Goal: Task Accomplishment & Management: Manage account settings

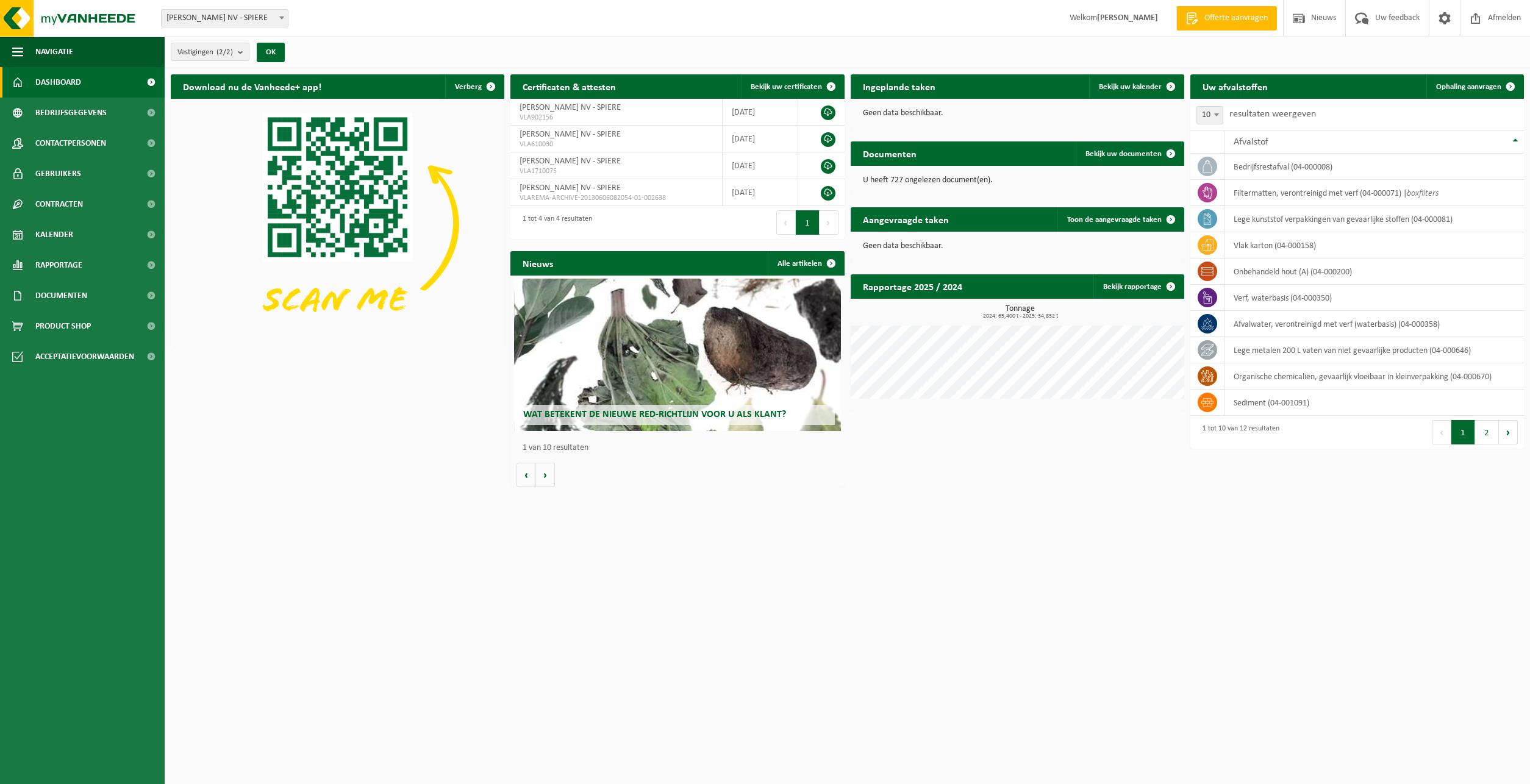
click at [911, 90] on h2 "Ingeplande taken" at bounding box center [899, 86] width 97 height 24
click at [1127, 88] on span "Bekijk uw kalender" at bounding box center [1130, 87] width 63 height 8
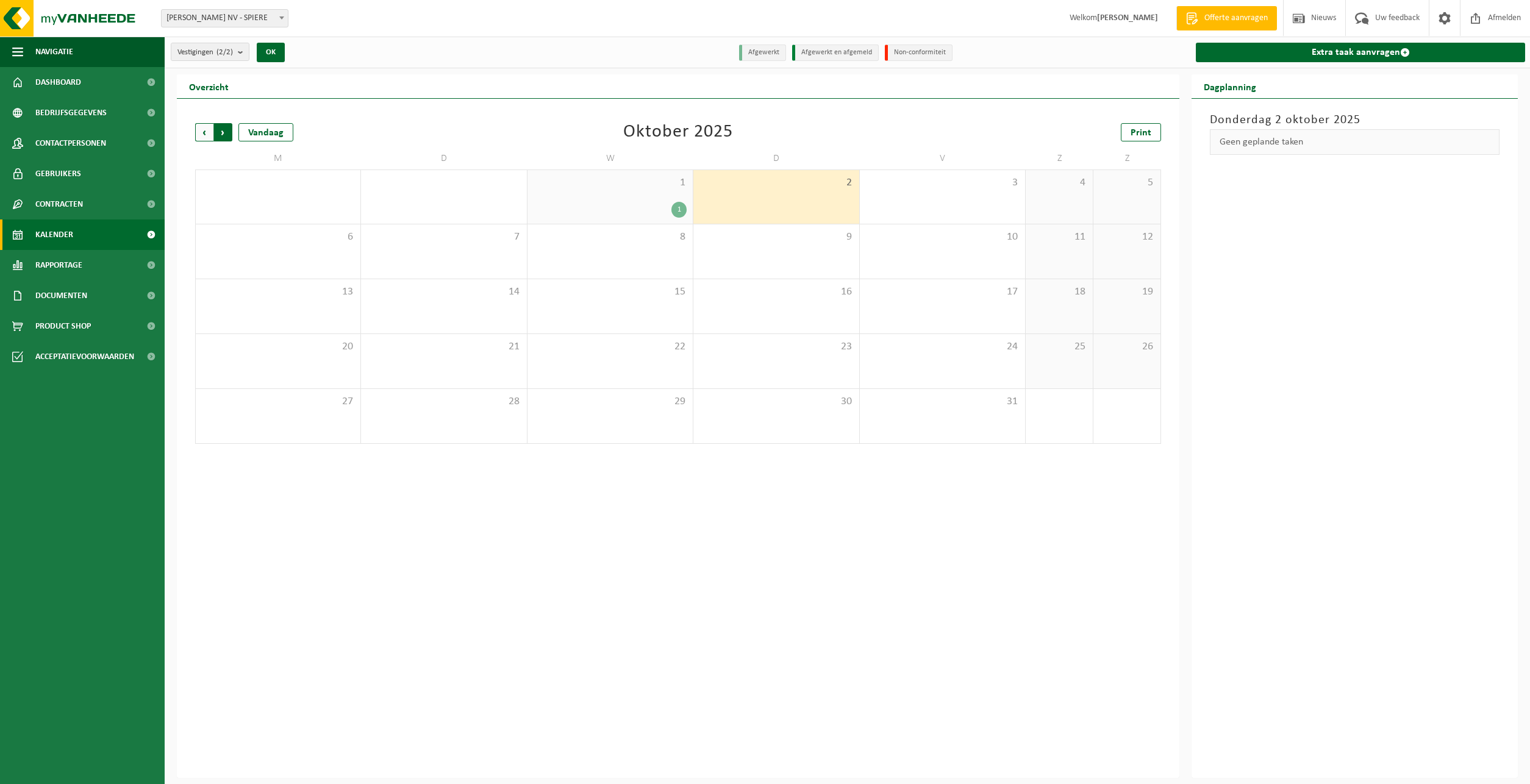
click at [199, 132] on span "Vorige" at bounding box center [204, 132] width 18 height 18
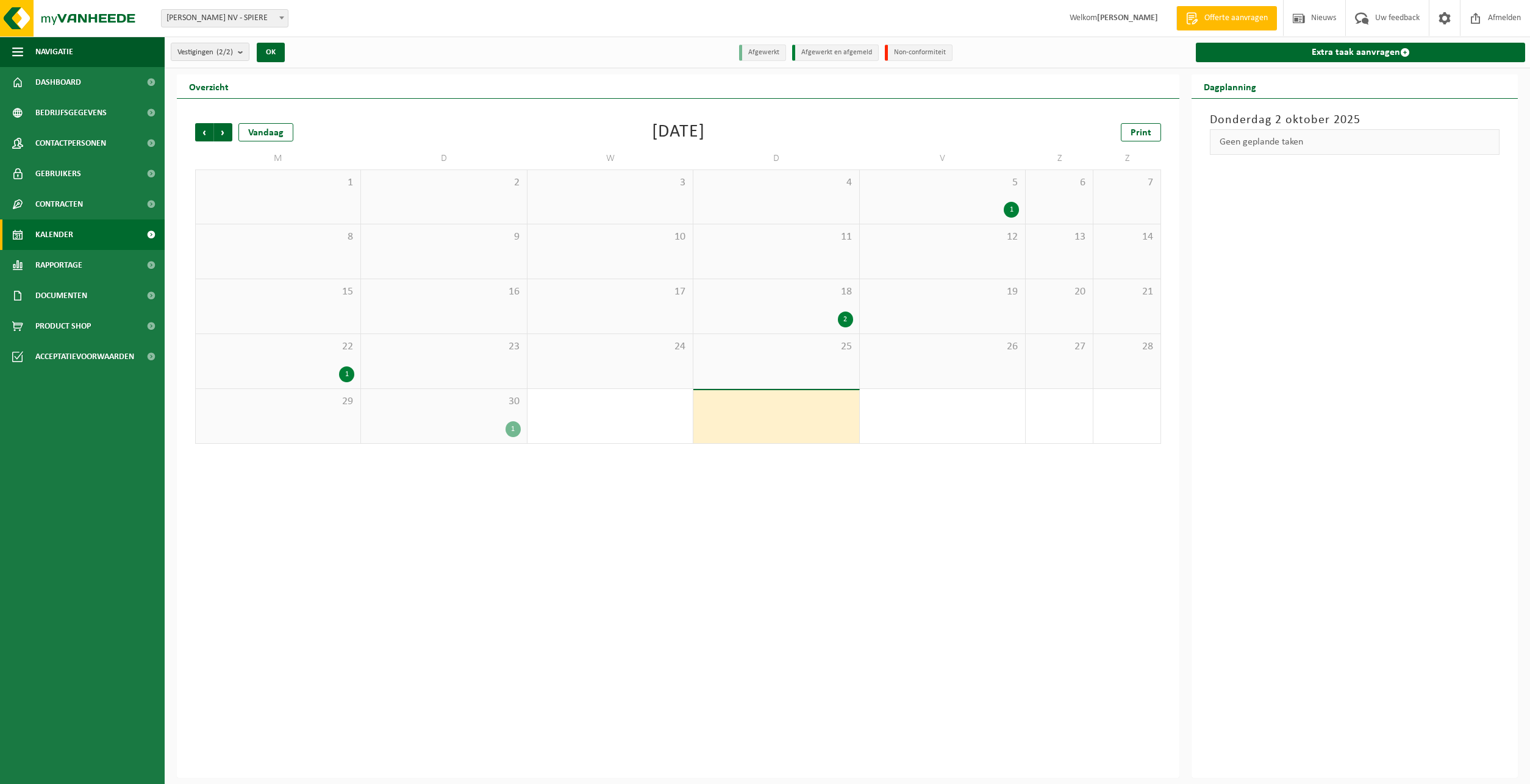
click at [514, 429] on div "1" at bounding box center [513, 429] width 15 height 16
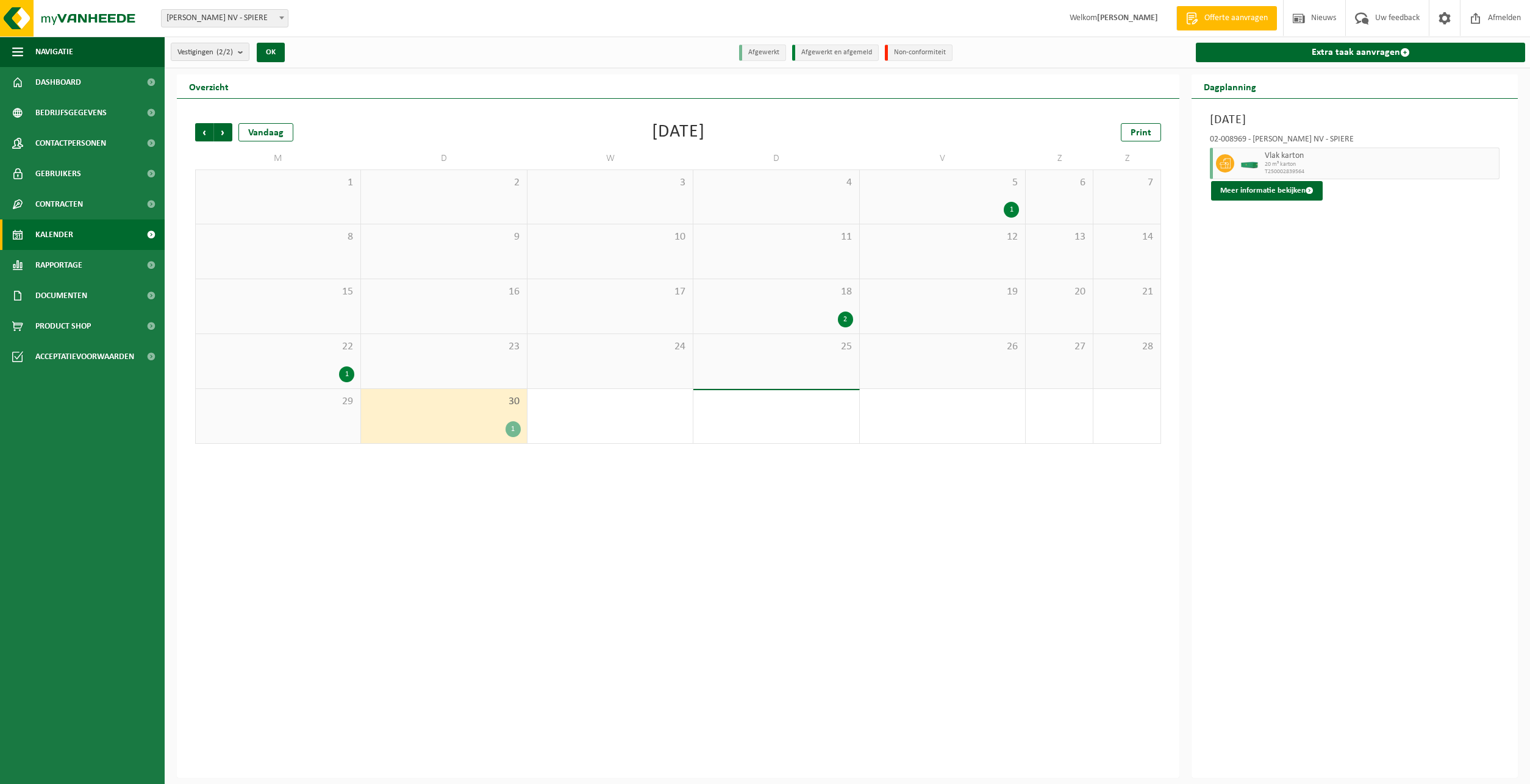
click at [348, 375] on div "1" at bounding box center [347, 374] width 15 height 16
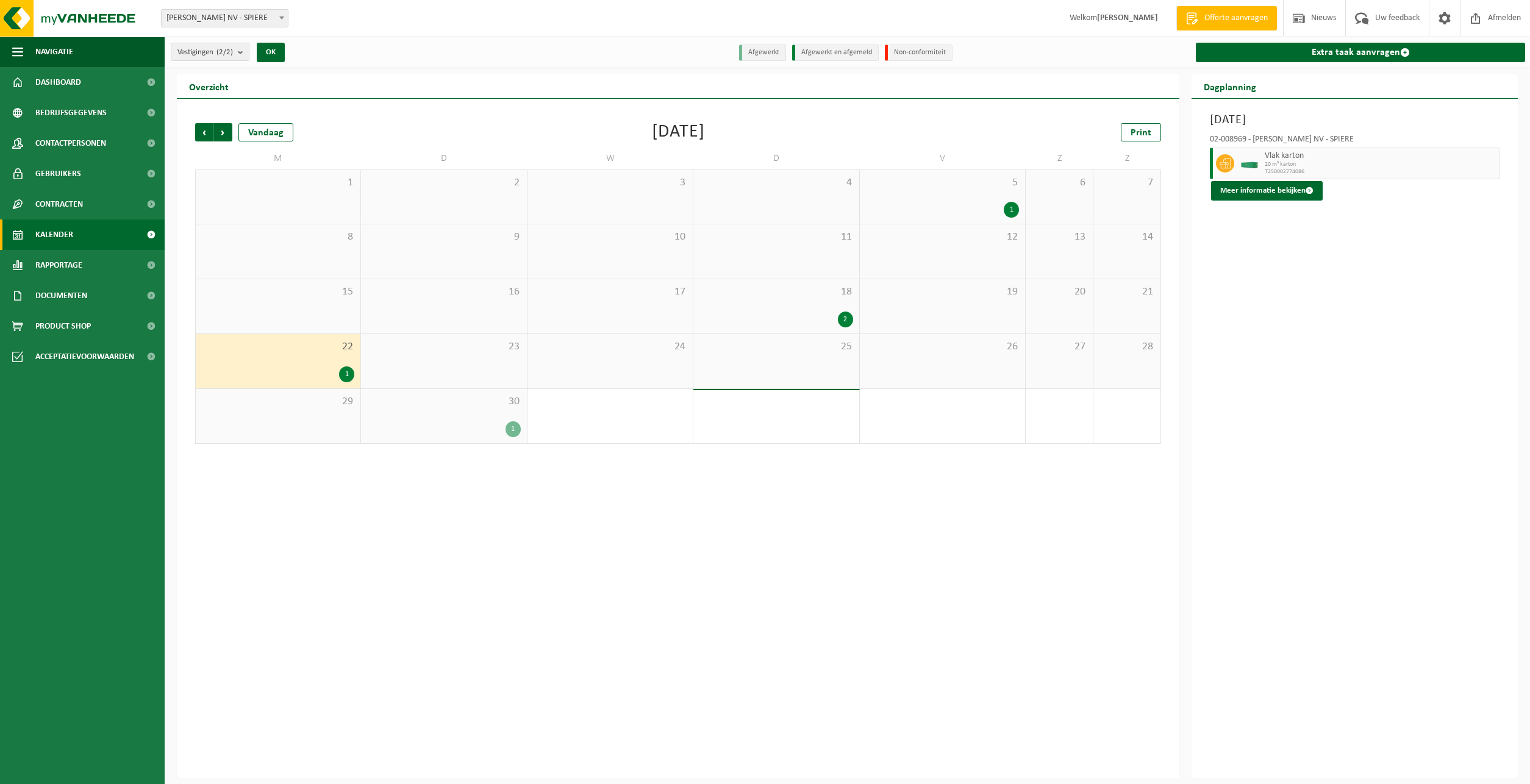
click at [846, 318] on div "2" at bounding box center [846, 319] width 15 height 16
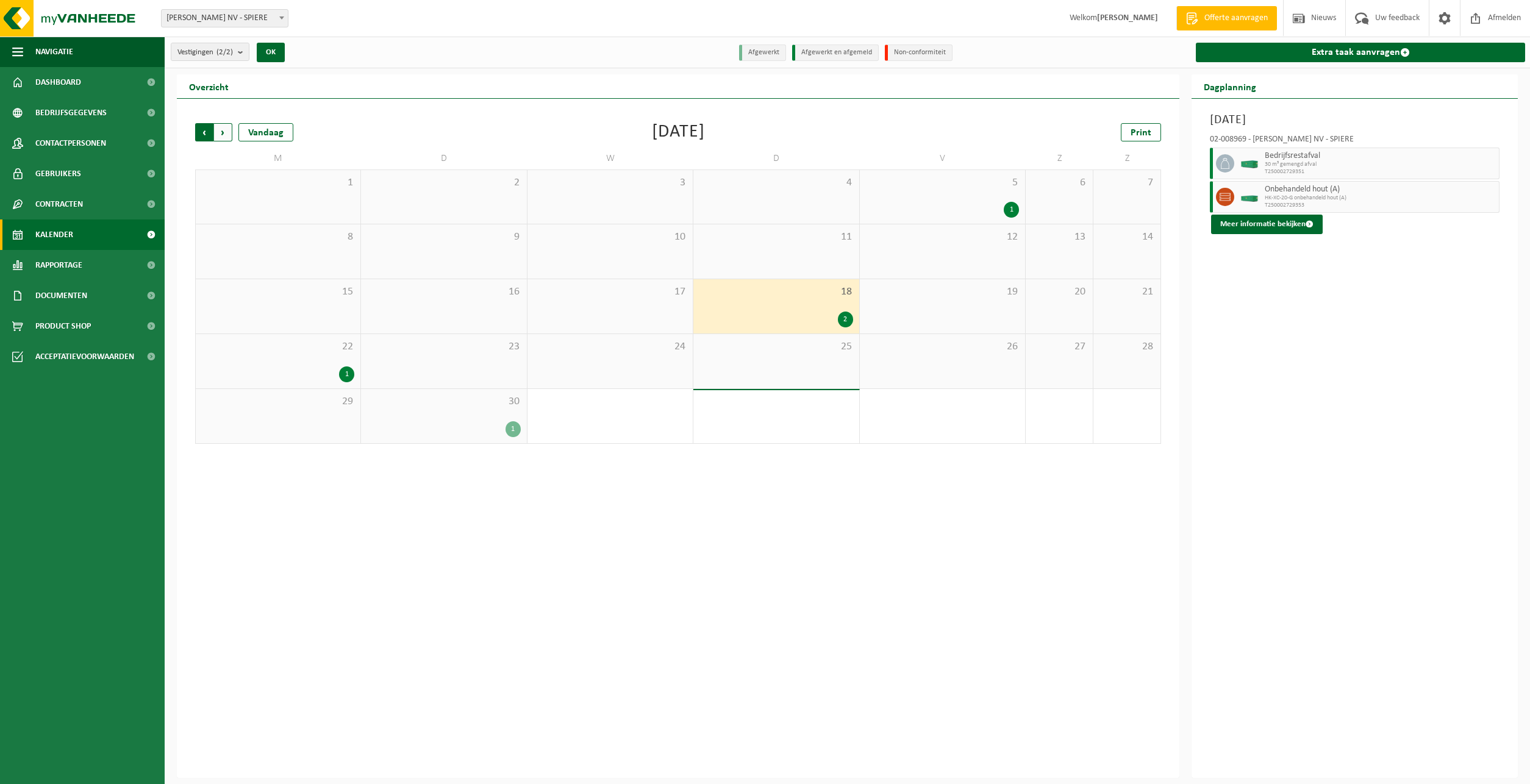
click at [225, 129] on span "Volgende" at bounding box center [223, 132] width 18 height 18
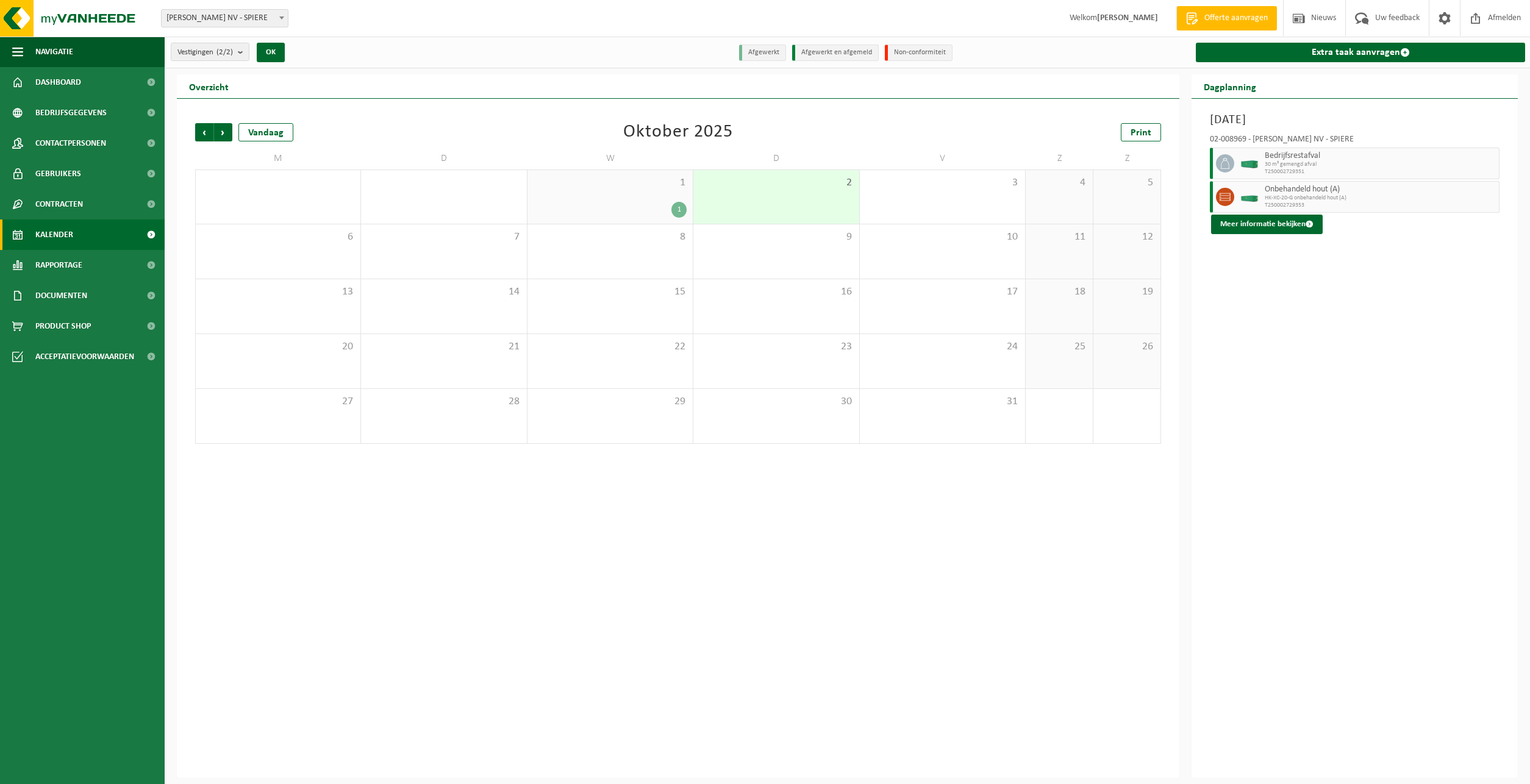
click at [675, 212] on div "1" at bounding box center [679, 209] width 15 height 16
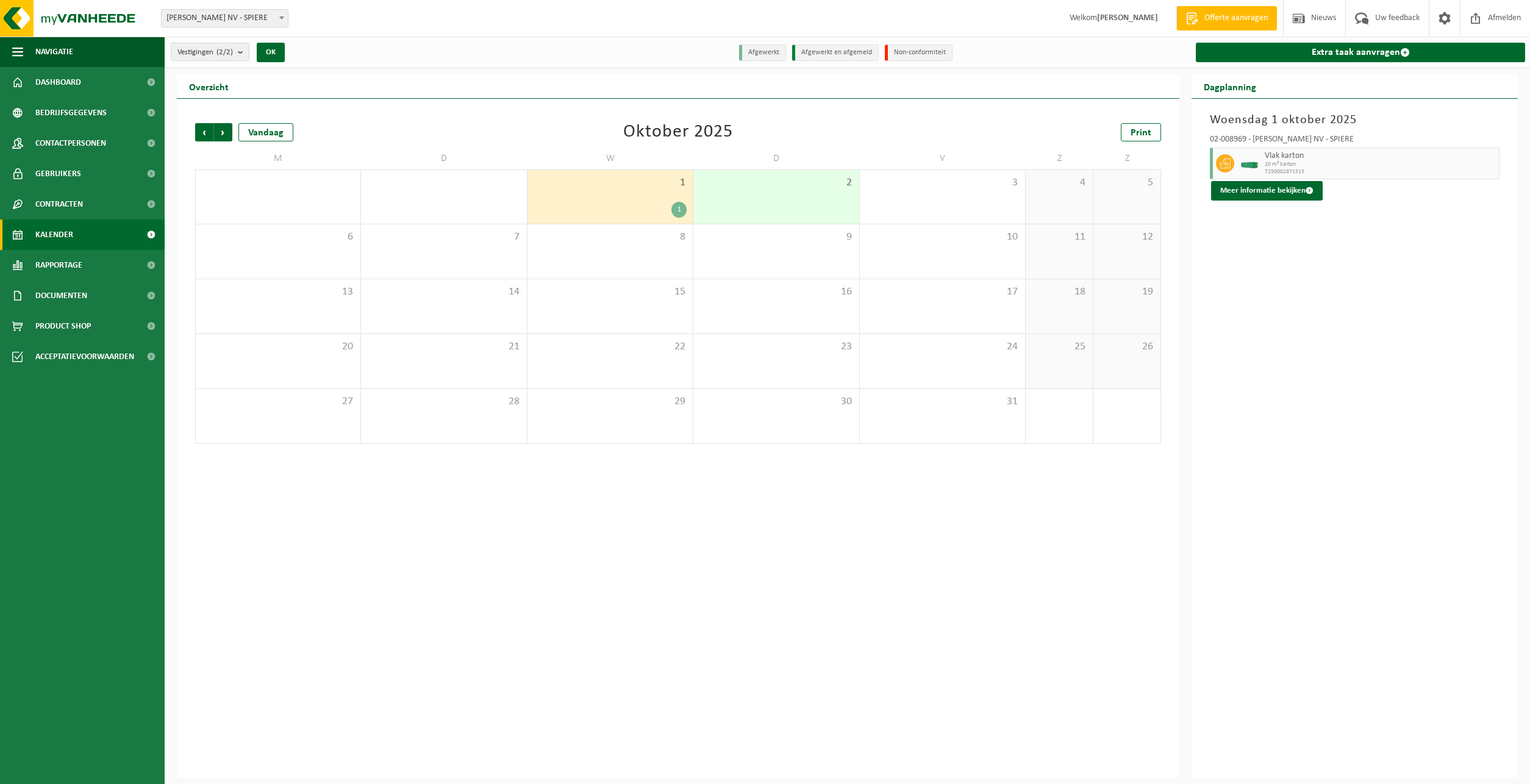
click at [739, 205] on div "2" at bounding box center [776, 196] width 165 height 53
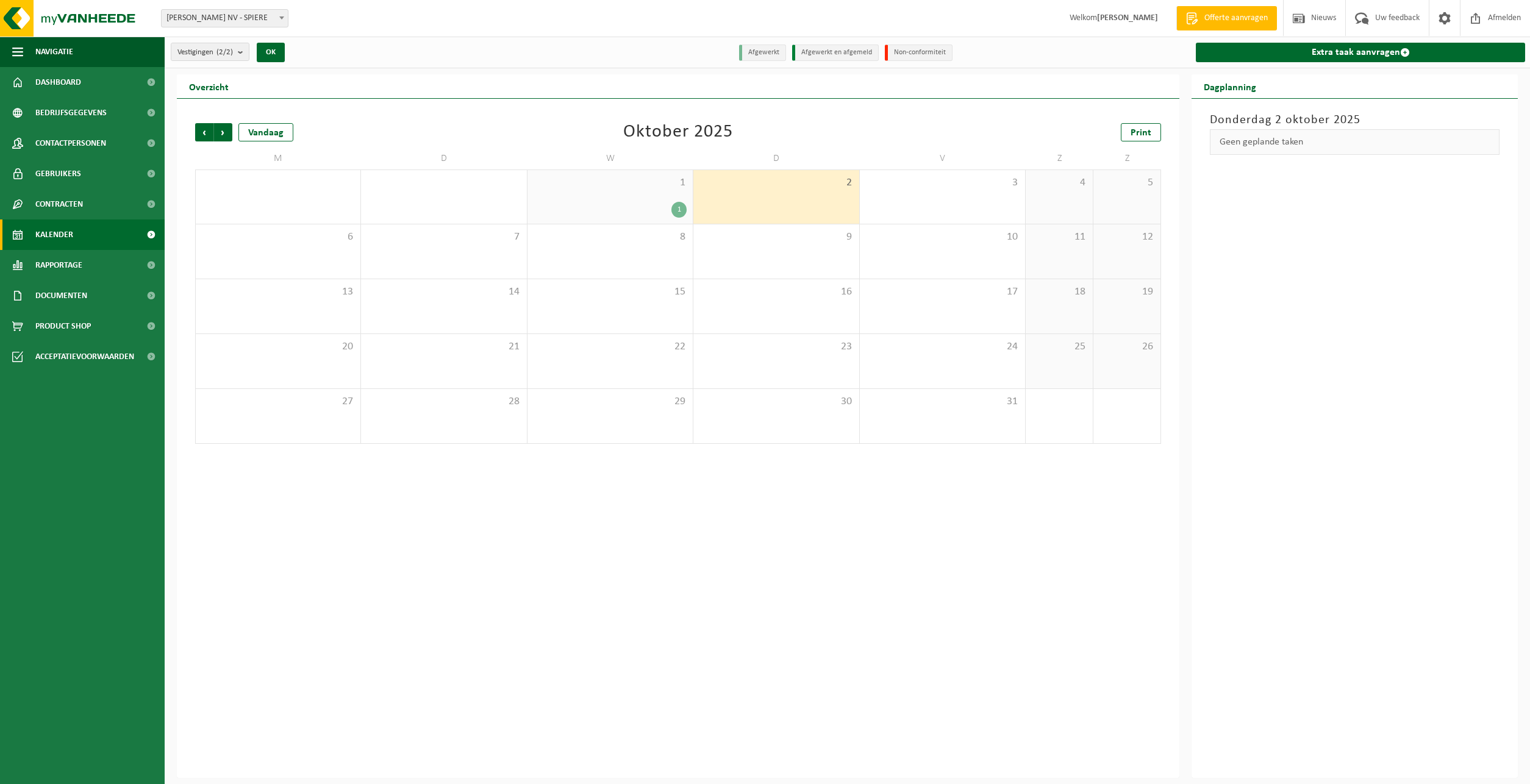
click at [677, 213] on div "1" at bounding box center [679, 209] width 15 height 16
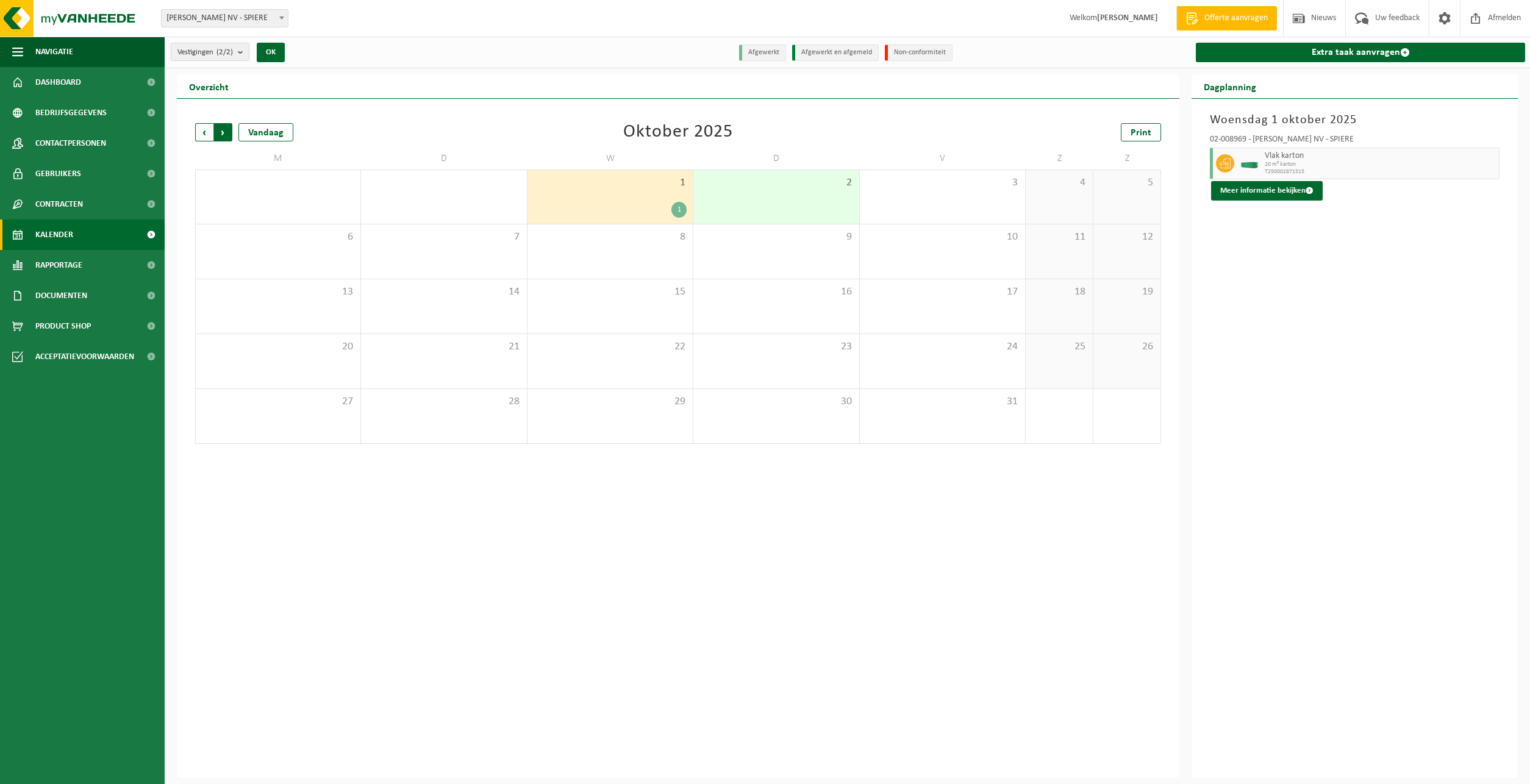
click at [198, 134] on span "Vorige" at bounding box center [204, 132] width 18 height 18
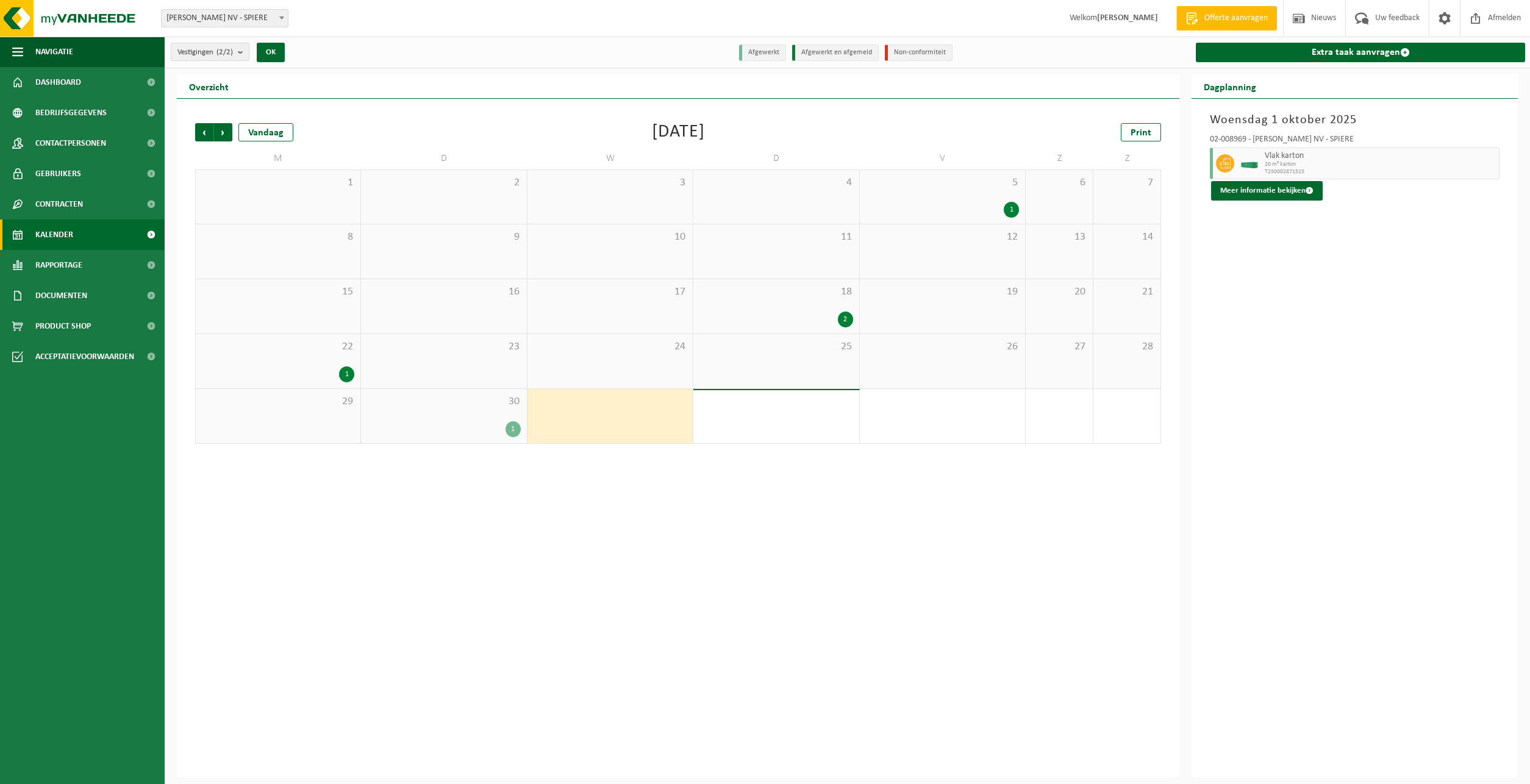
click at [518, 426] on div "1" at bounding box center [513, 429] width 15 height 16
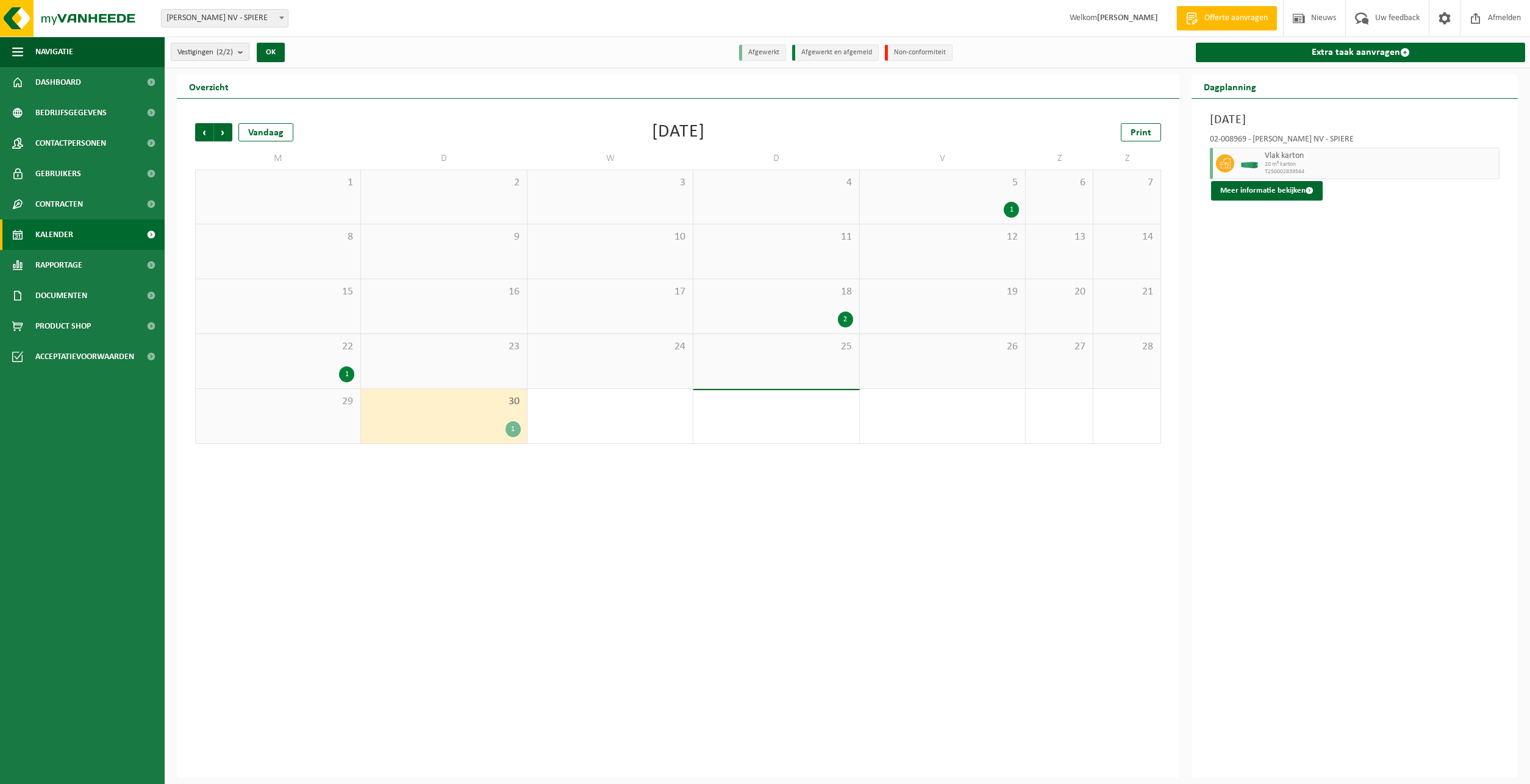
click at [514, 427] on div "1" at bounding box center [513, 429] width 15 height 16
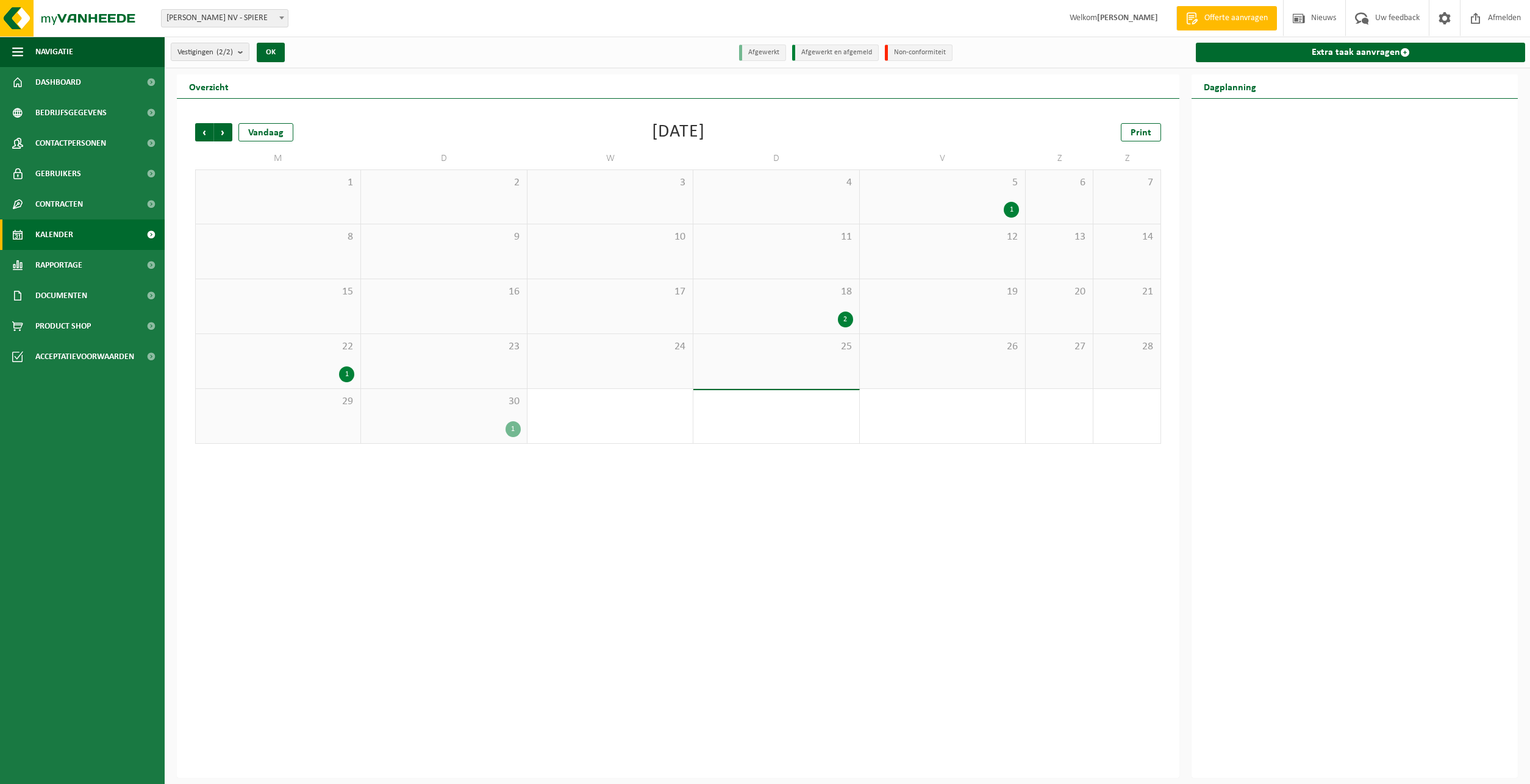
click at [489, 417] on div "30 1" at bounding box center [443, 416] width 165 height 54
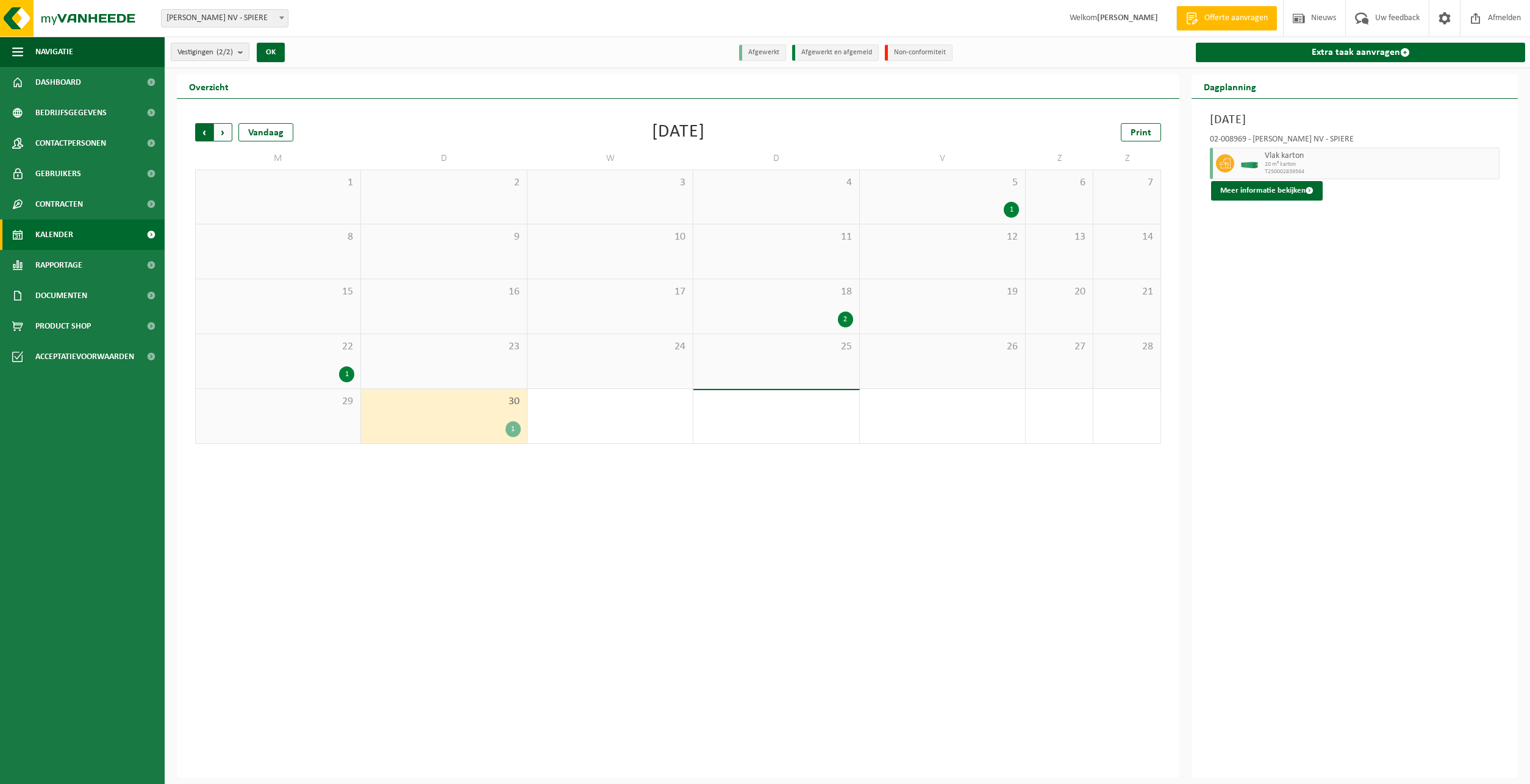
click at [226, 133] on span "Volgende" at bounding box center [223, 132] width 18 height 18
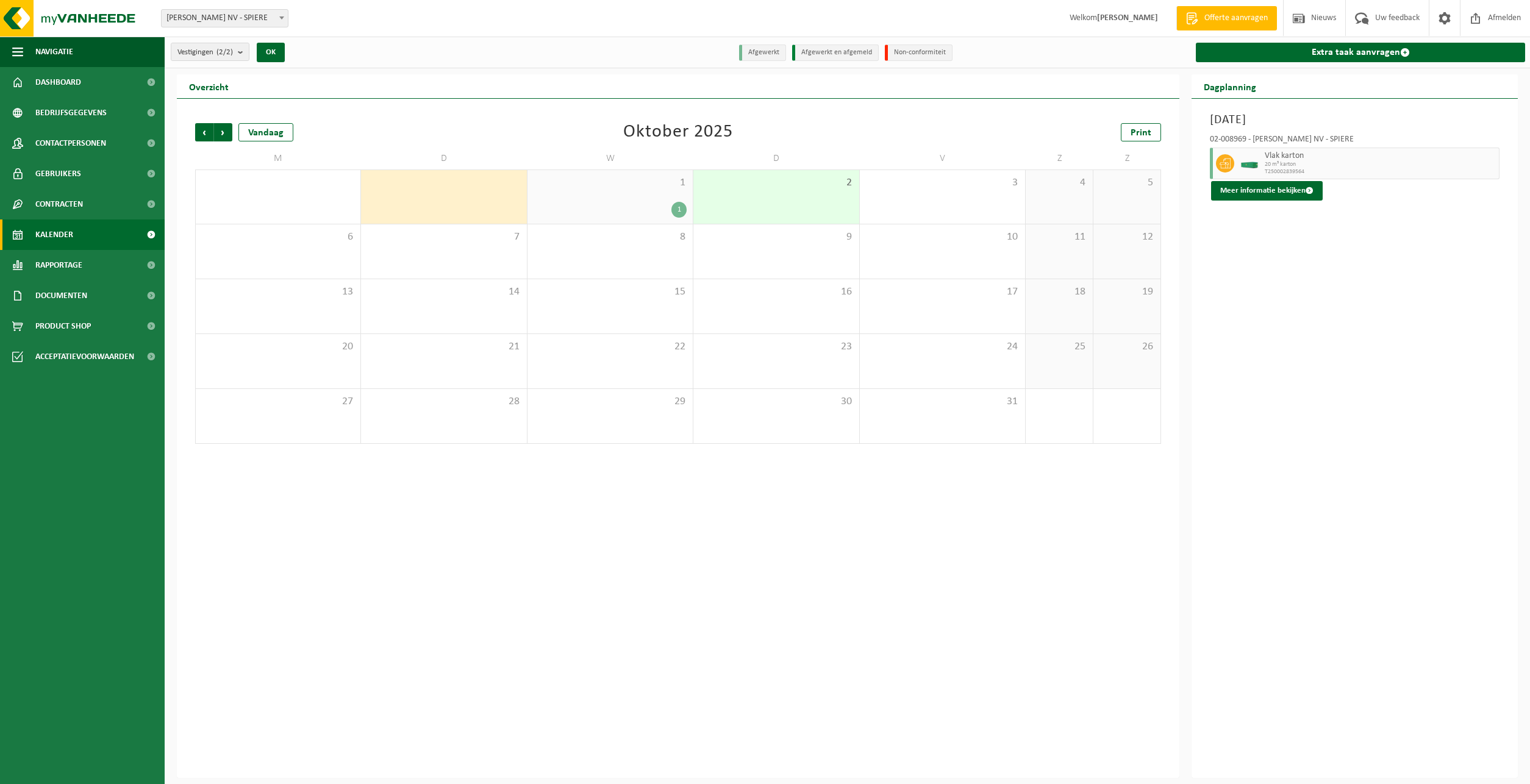
click at [673, 212] on div "1" at bounding box center [679, 209] width 15 height 16
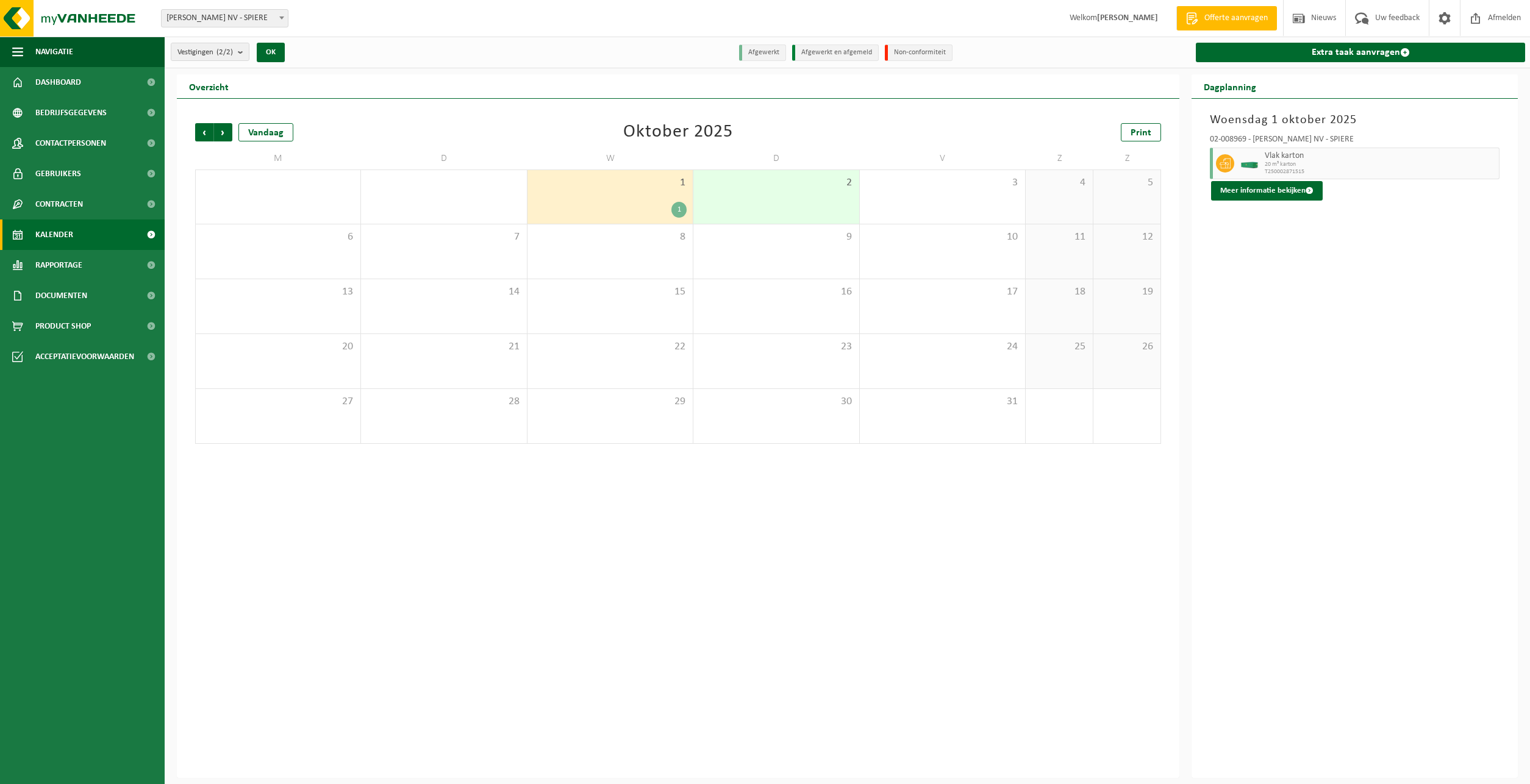
click at [675, 206] on div "1" at bounding box center [679, 209] width 15 height 16
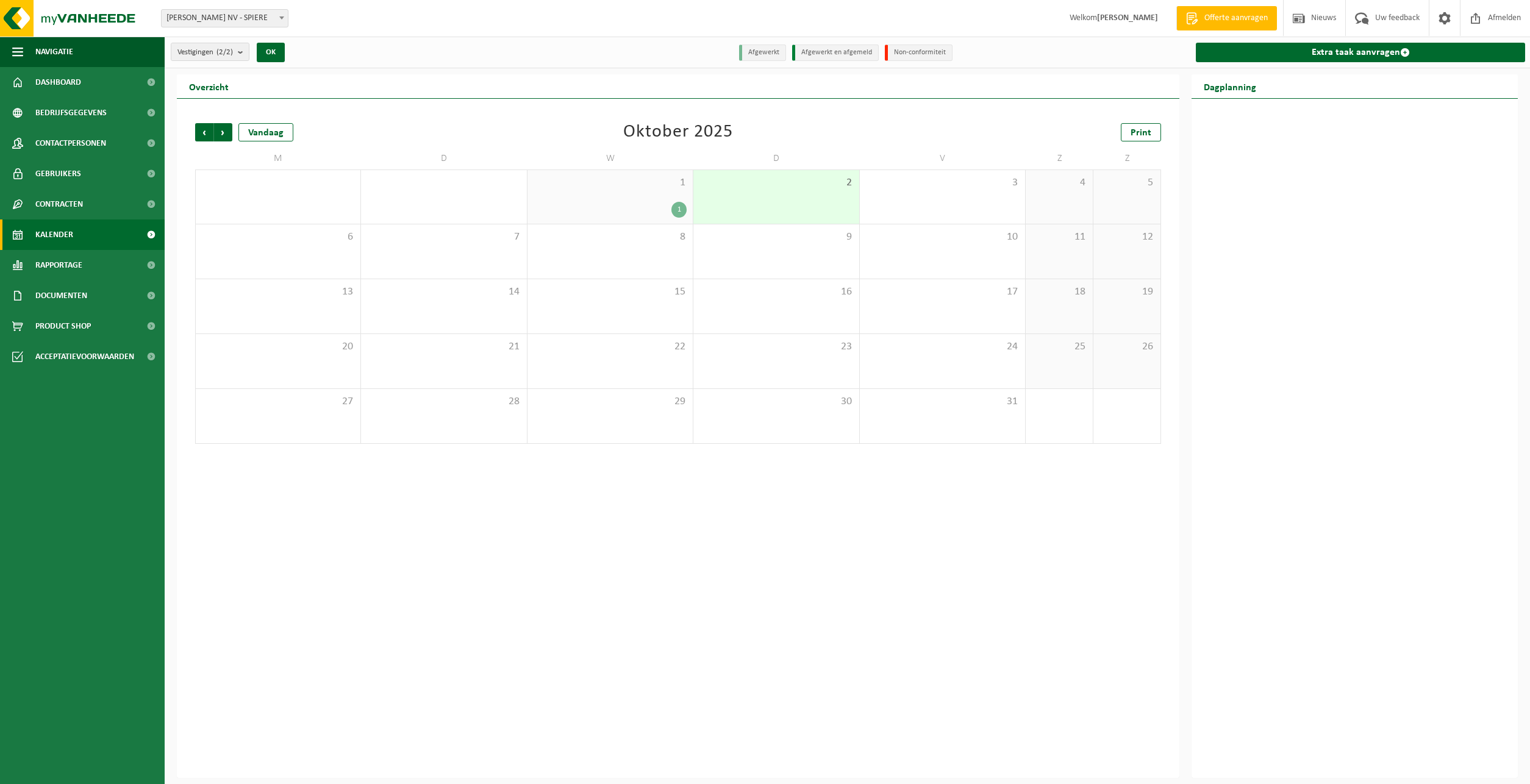
click at [675, 206] on div "1" at bounding box center [679, 209] width 15 height 16
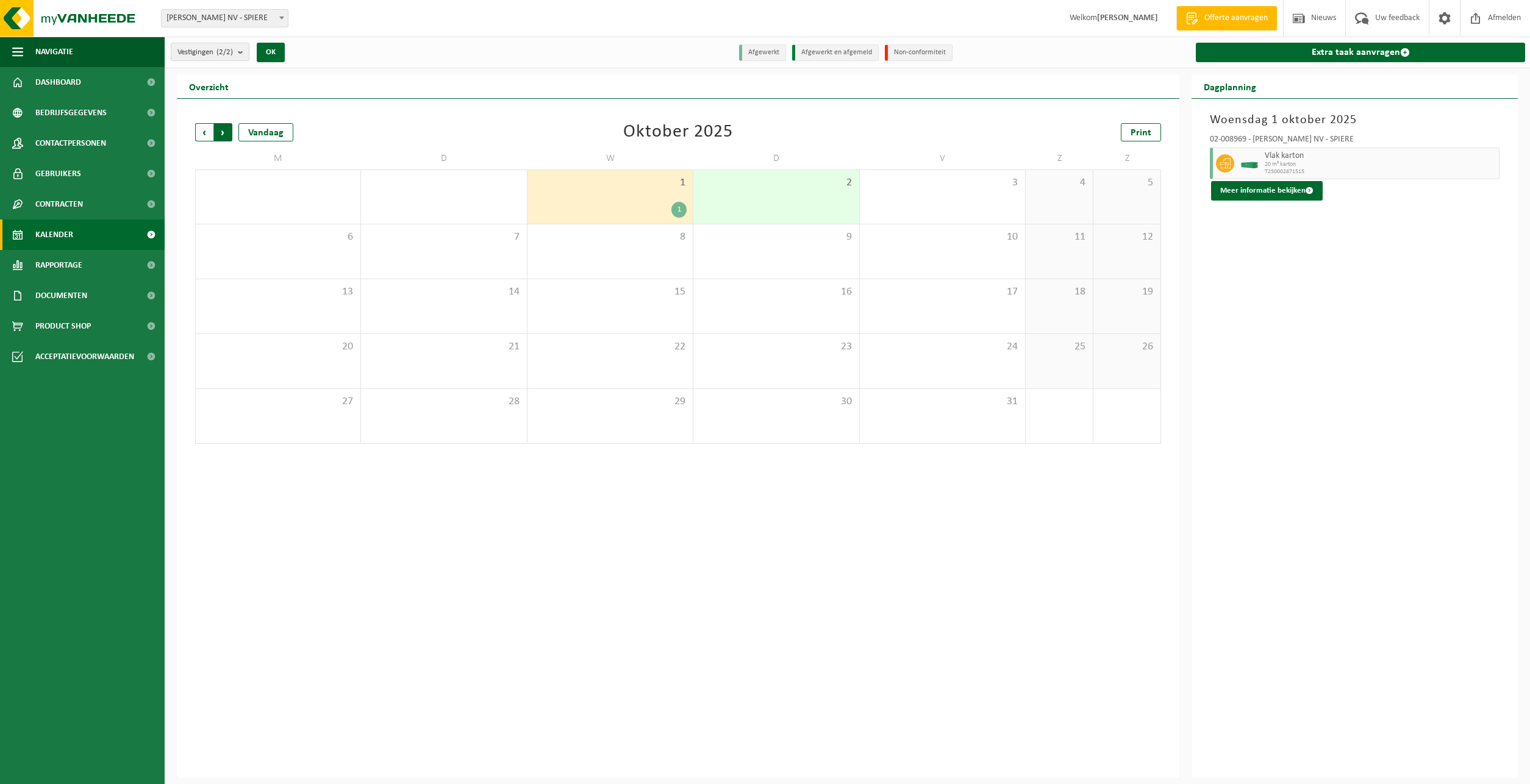
click at [203, 126] on span "Vorige" at bounding box center [204, 132] width 18 height 18
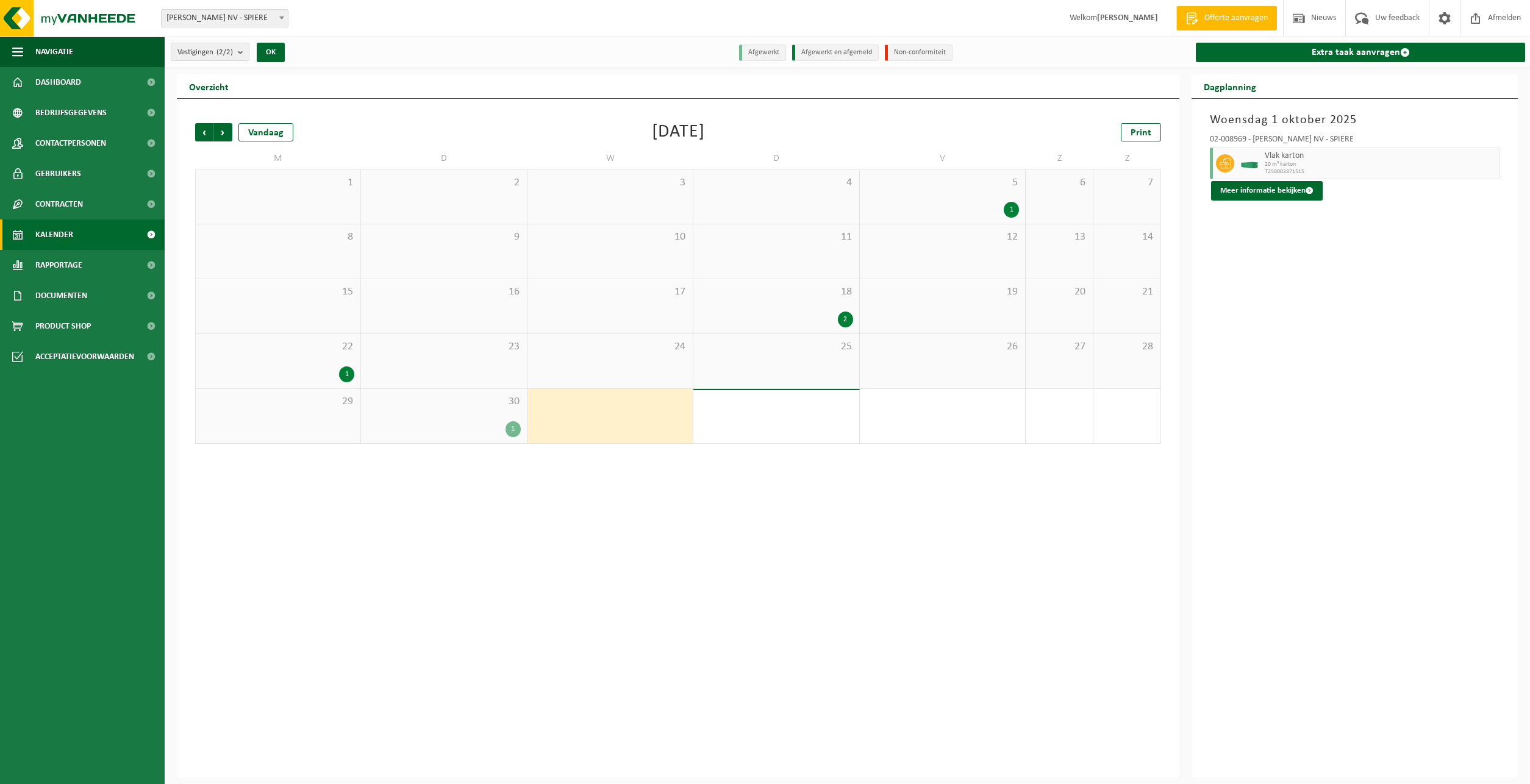
click at [503, 438] on div "30 1" at bounding box center [443, 416] width 165 height 54
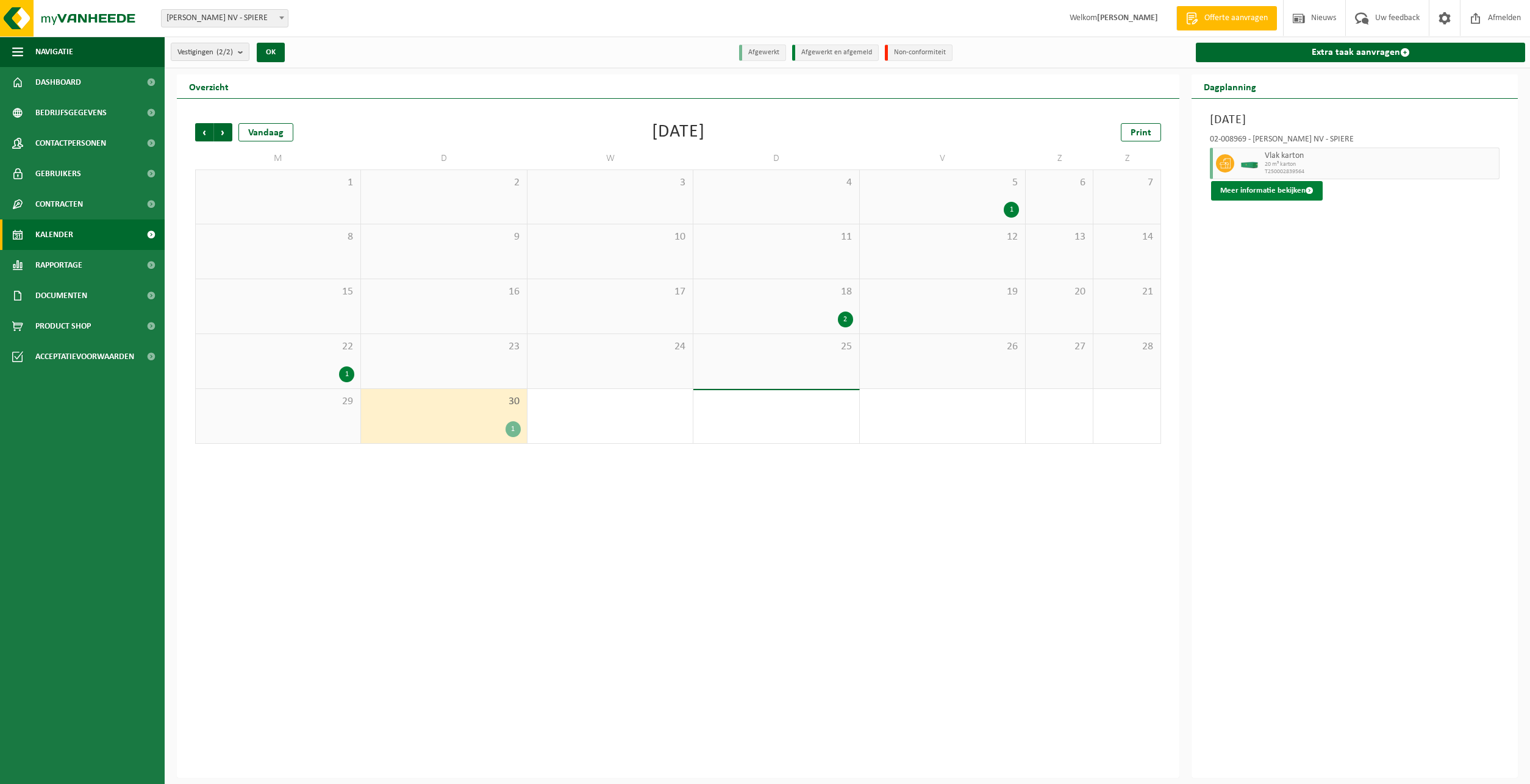
click at [1268, 187] on button "Meer informatie bekijken" at bounding box center [1266, 191] width 111 height 19
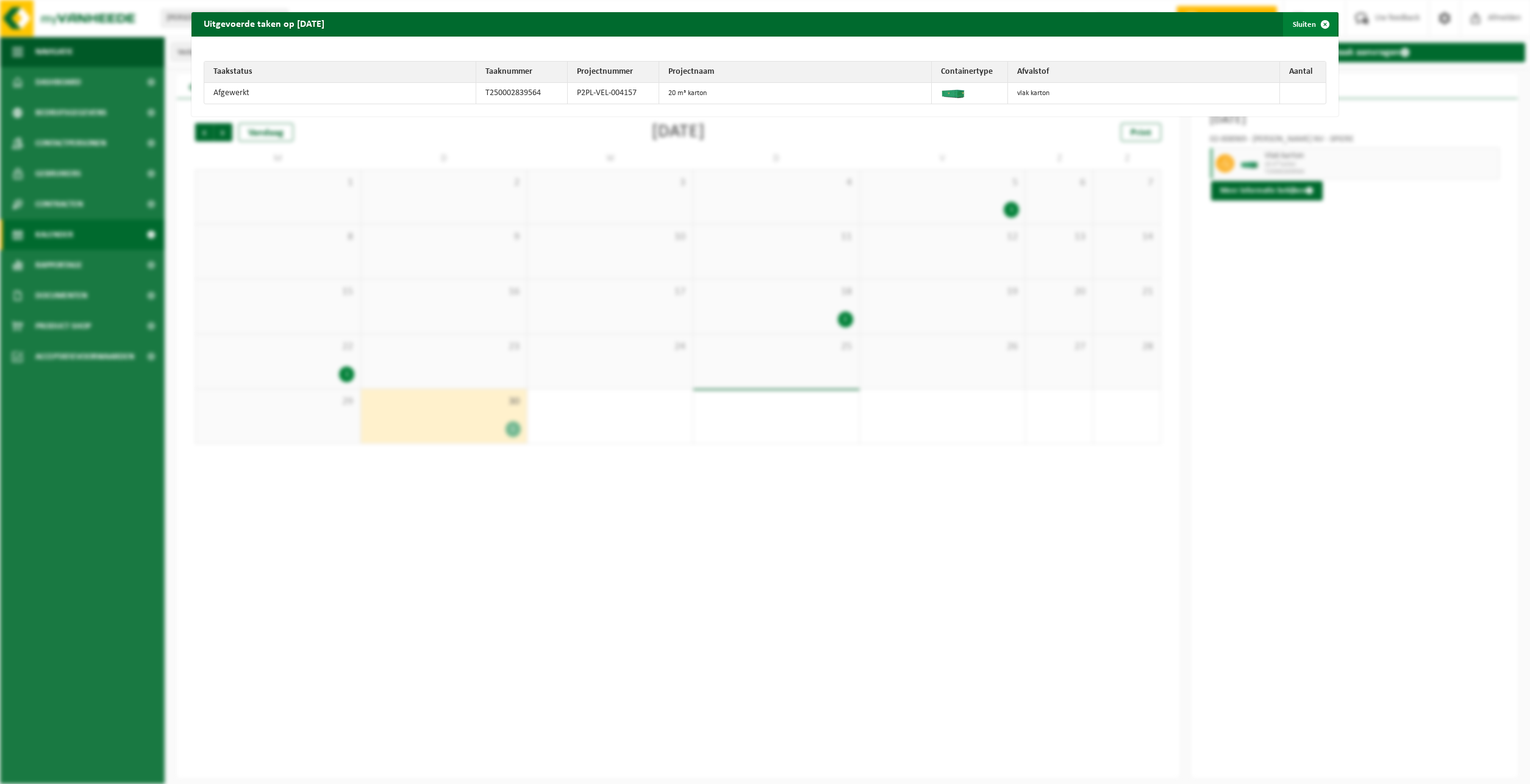
click at [1318, 24] on span "button" at bounding box center [1325, 24] width 24 height 24
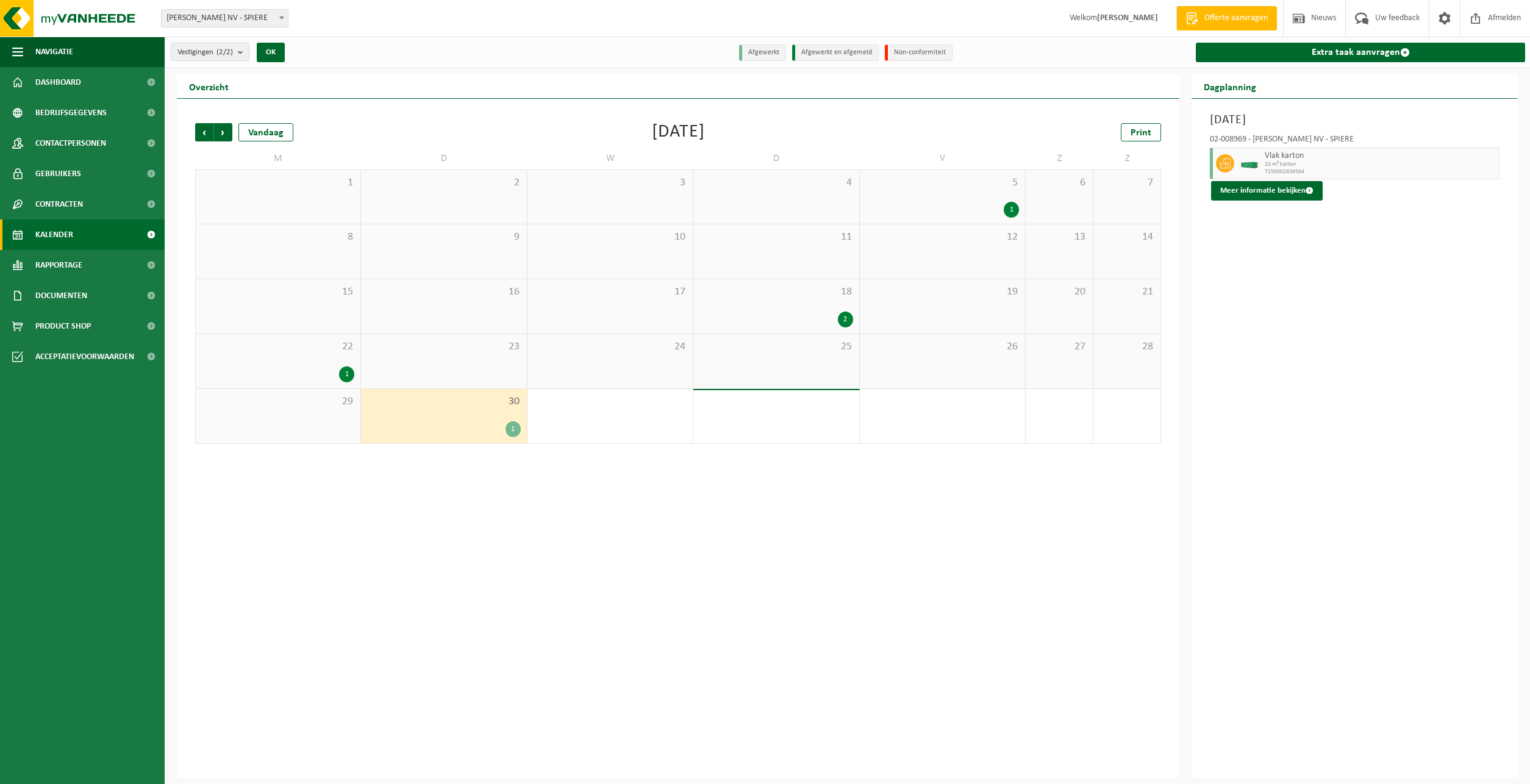
click at [304, 368] on div "1" at bounding box center [278, 374] width 153 height 16
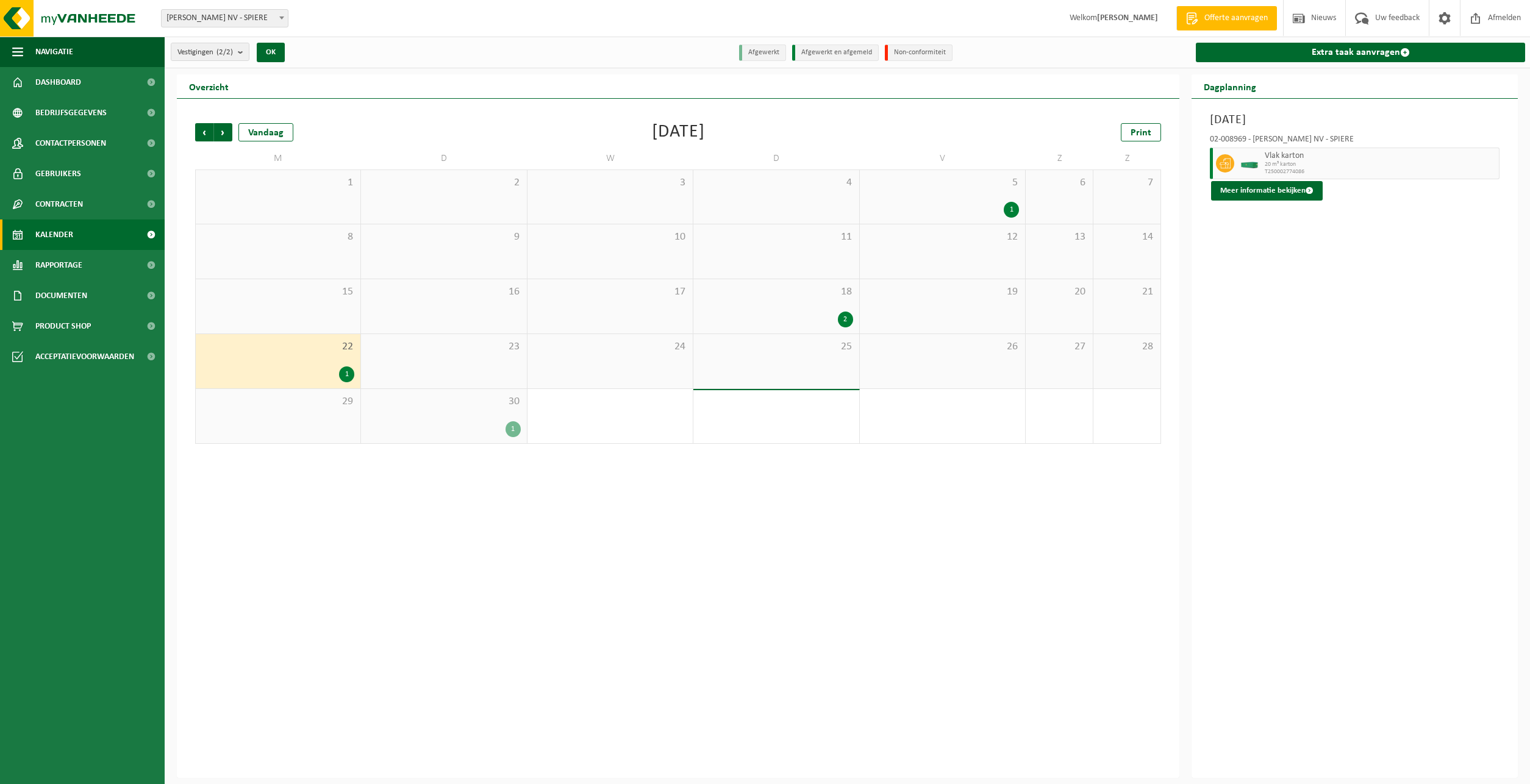
click at [835, 303] on div "18 2" at bounding box center [776, 306] width 165 height 54
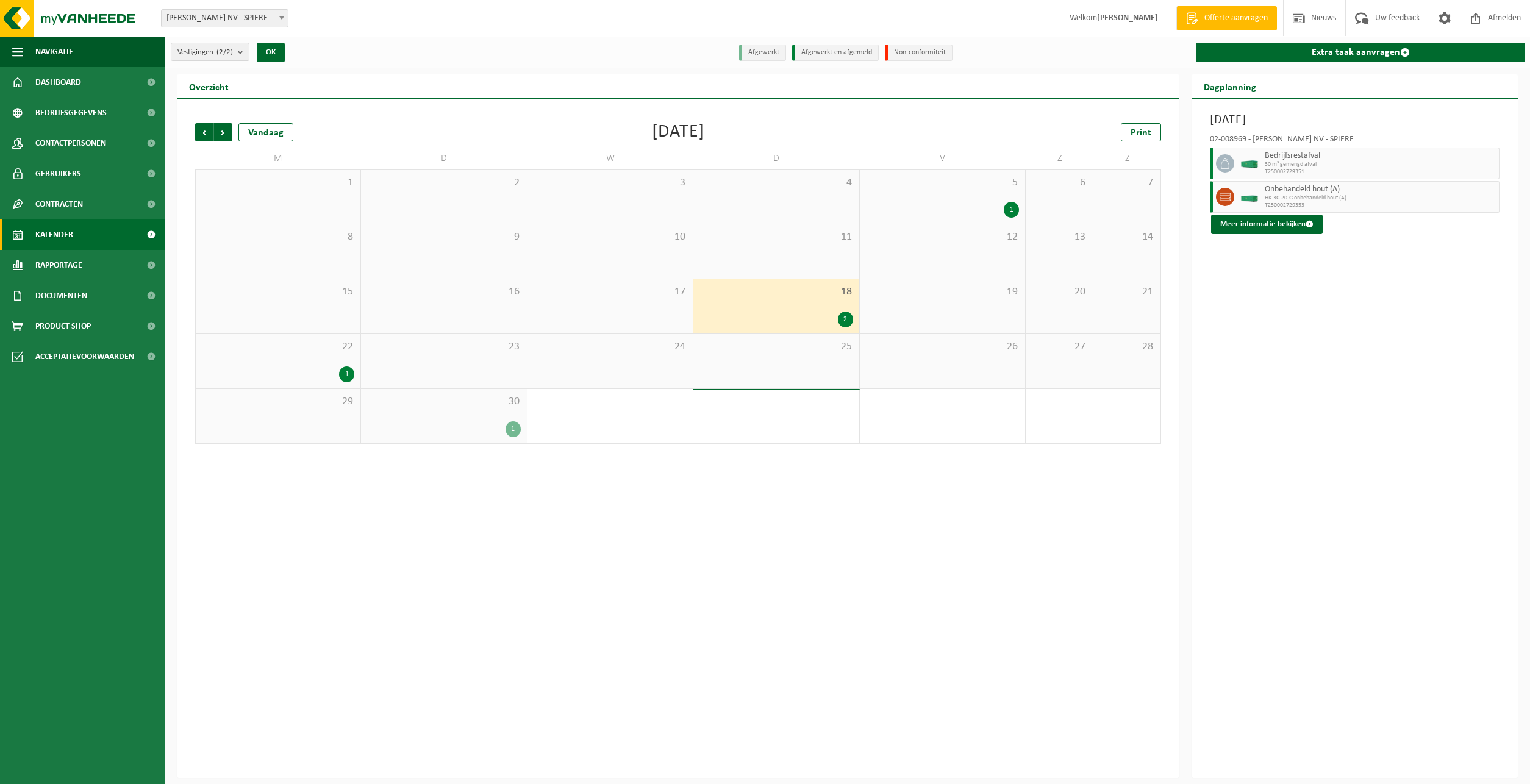
click at [996, 207] on div "1" at bounding box center [942, 209] width 153 height 16
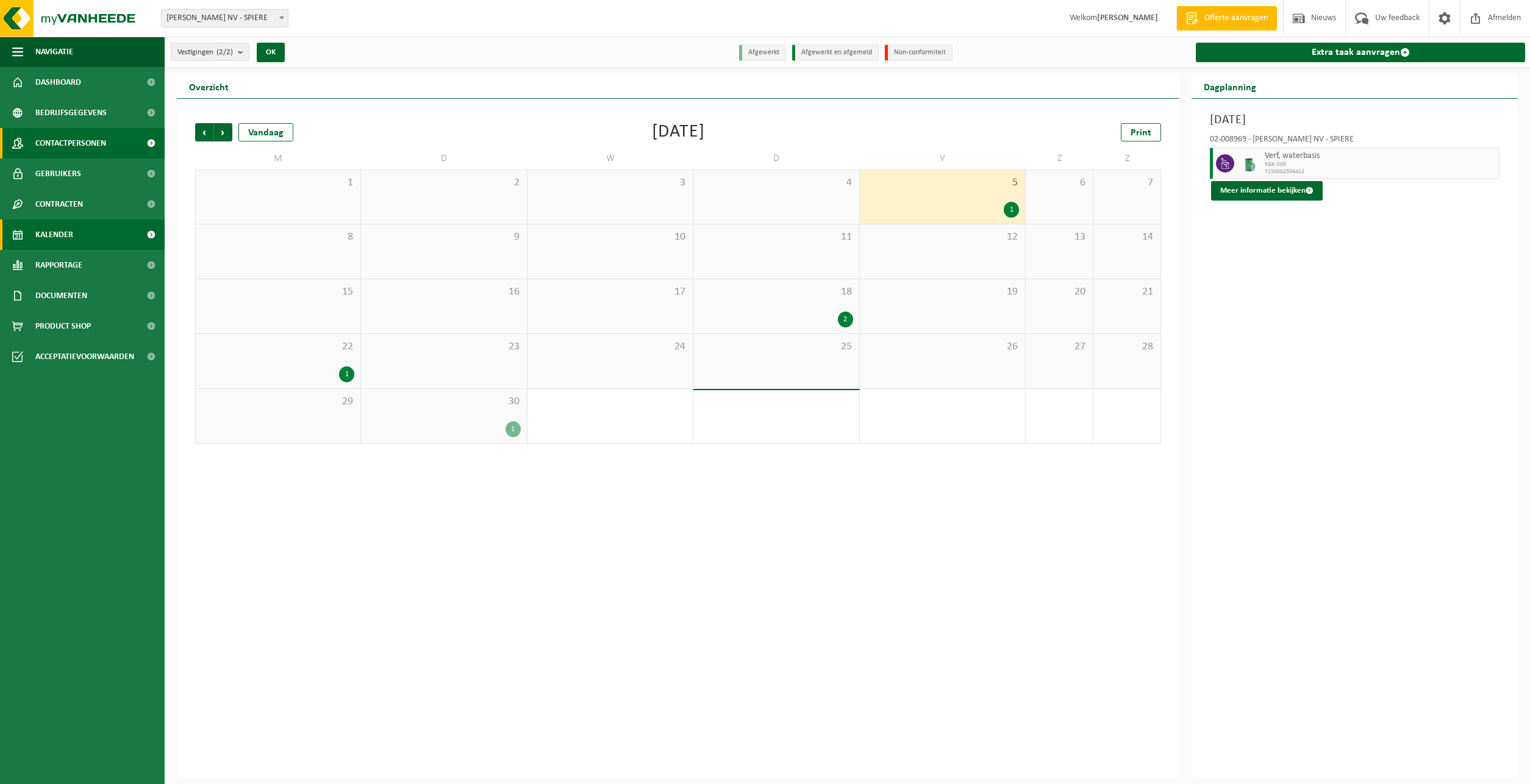
click at [77, 144] on span "Contactpersonen" at bounding box center [71, 143] width 71 height 30
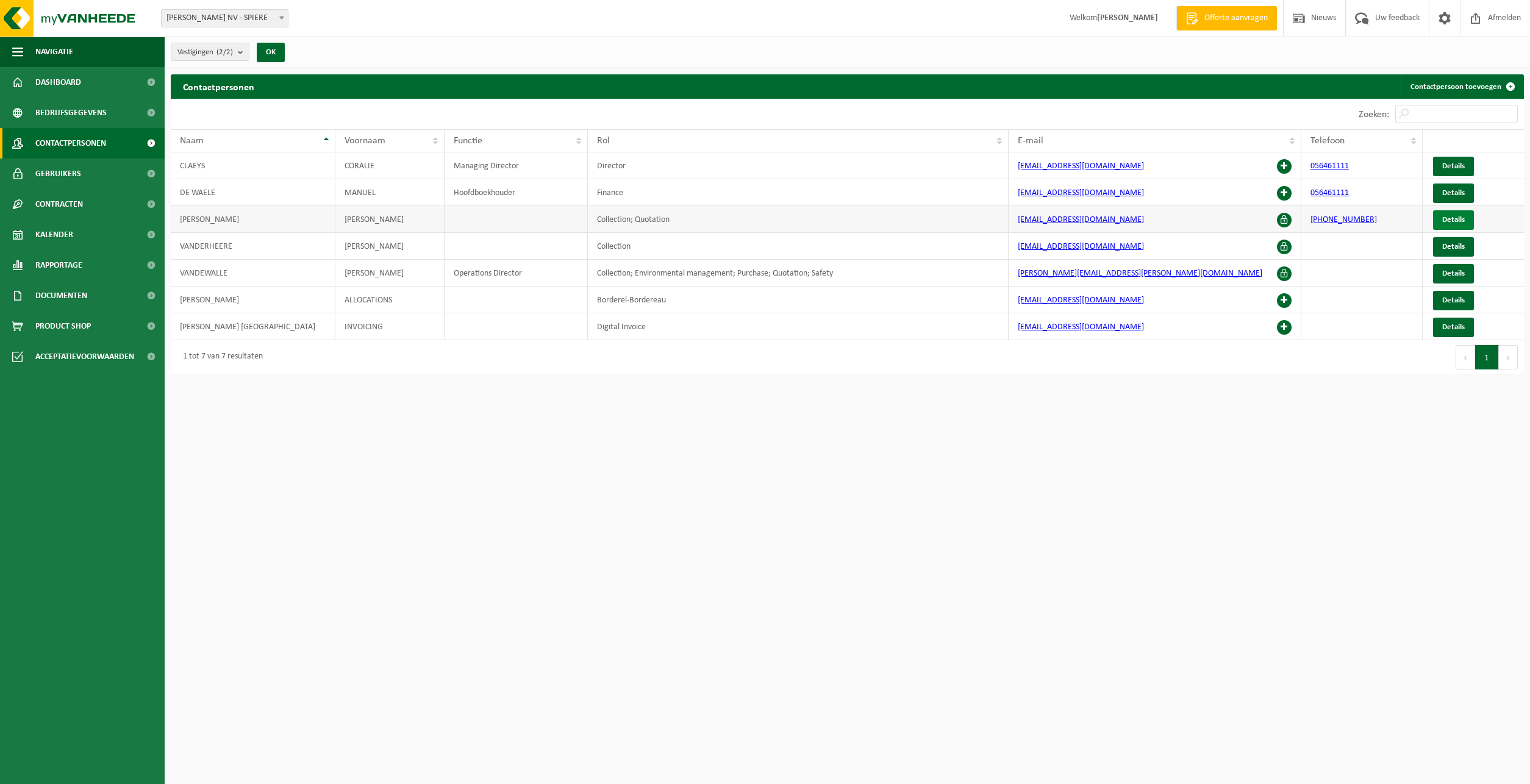
click at [1457, 217] on span "Details" at bounding box center [1453, 220] width 23 height 8
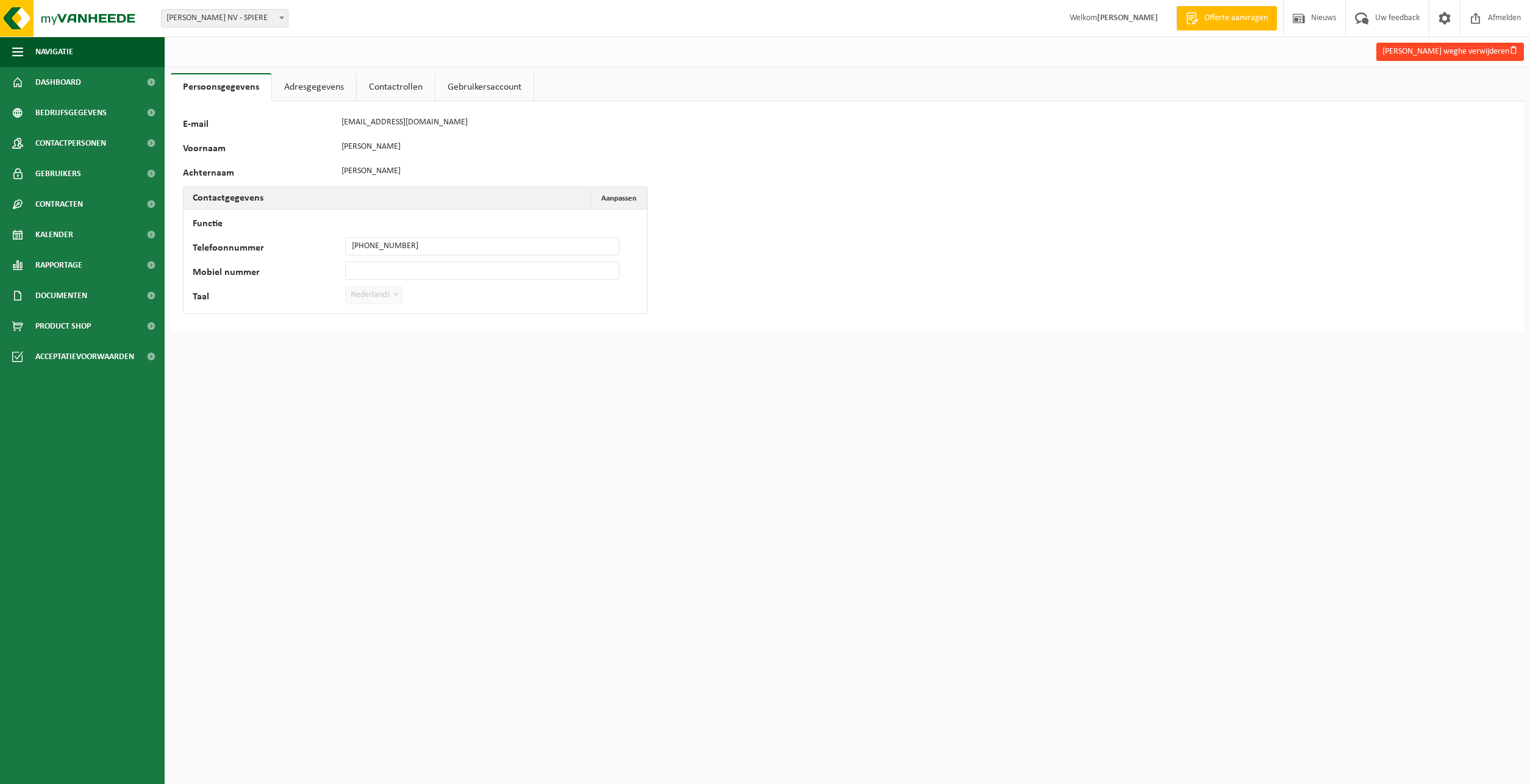
click at [1444, 53] on button "Evelyn Vande weghe verwijderen" at bounding box center [1449, 52] width 148 height 18
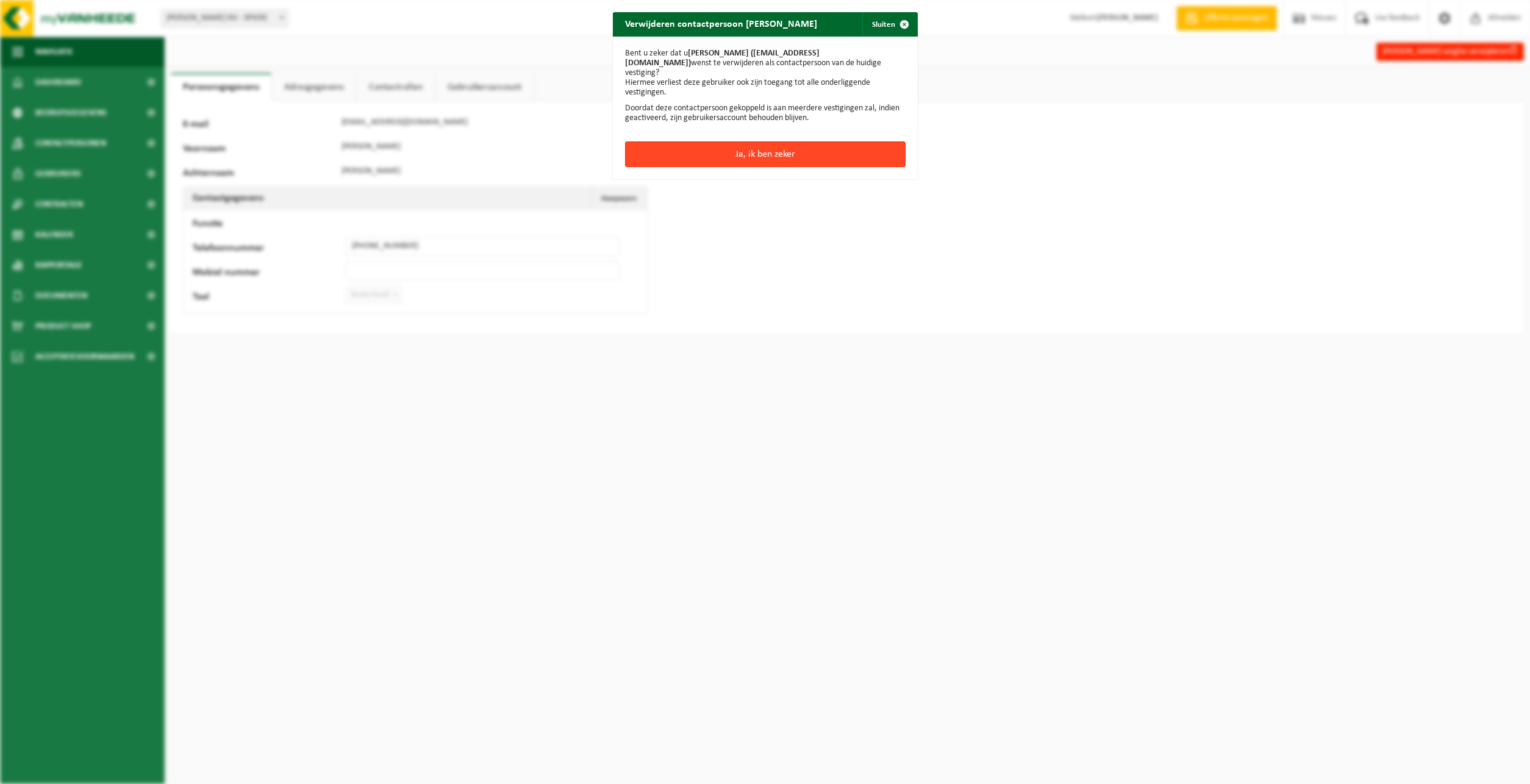
click at [781, 142] on button "Ja, ik ben zeker" at bounding box center [765, 154] width 280 height 26
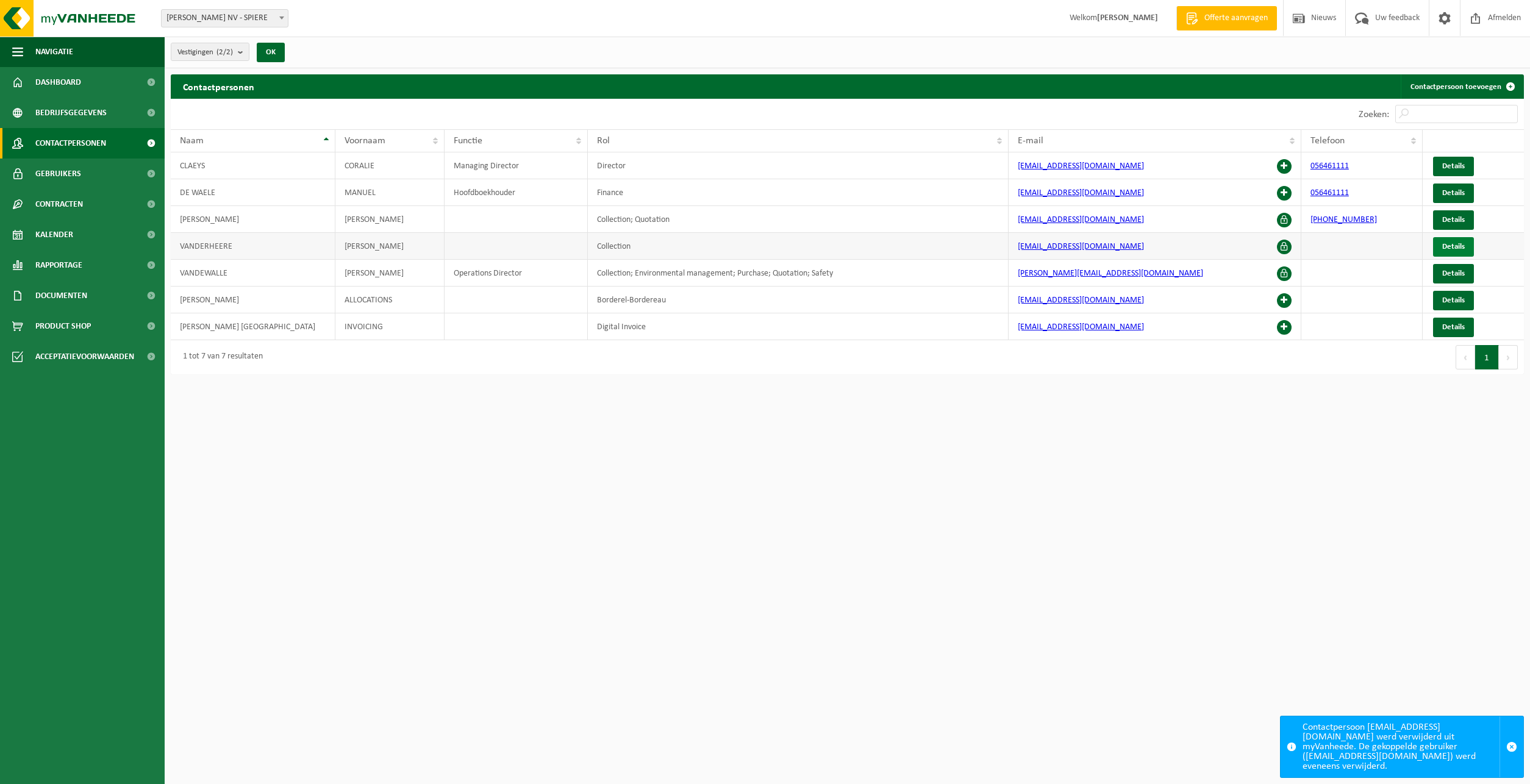
click at [1455, 244] on span "Details" at bounding box center [1453, 247] width 23 height 8
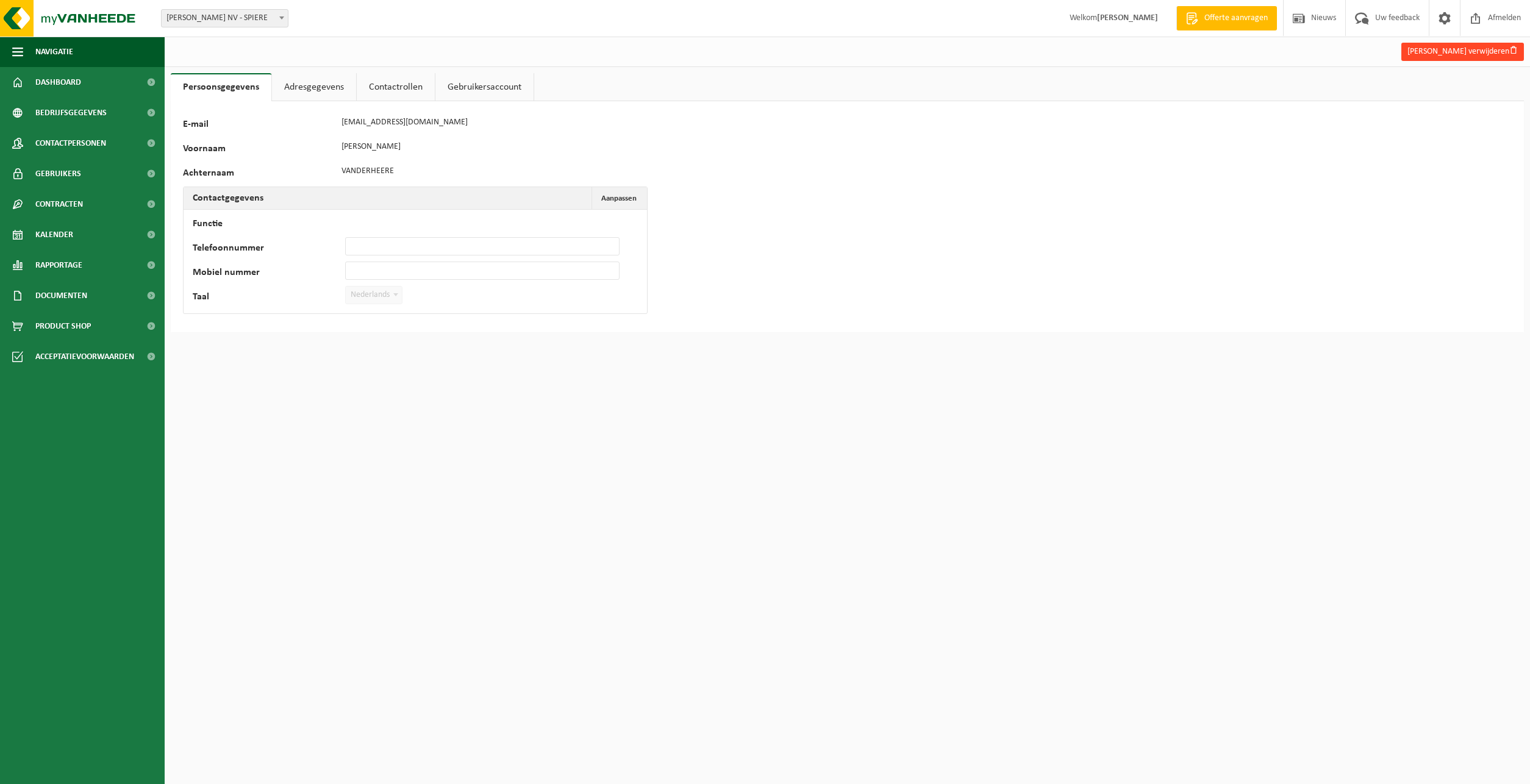
click at [1445, 52] on button "Jo Vanderheere verwijderen" at bounding box center [1462, 52] width 122 height 18
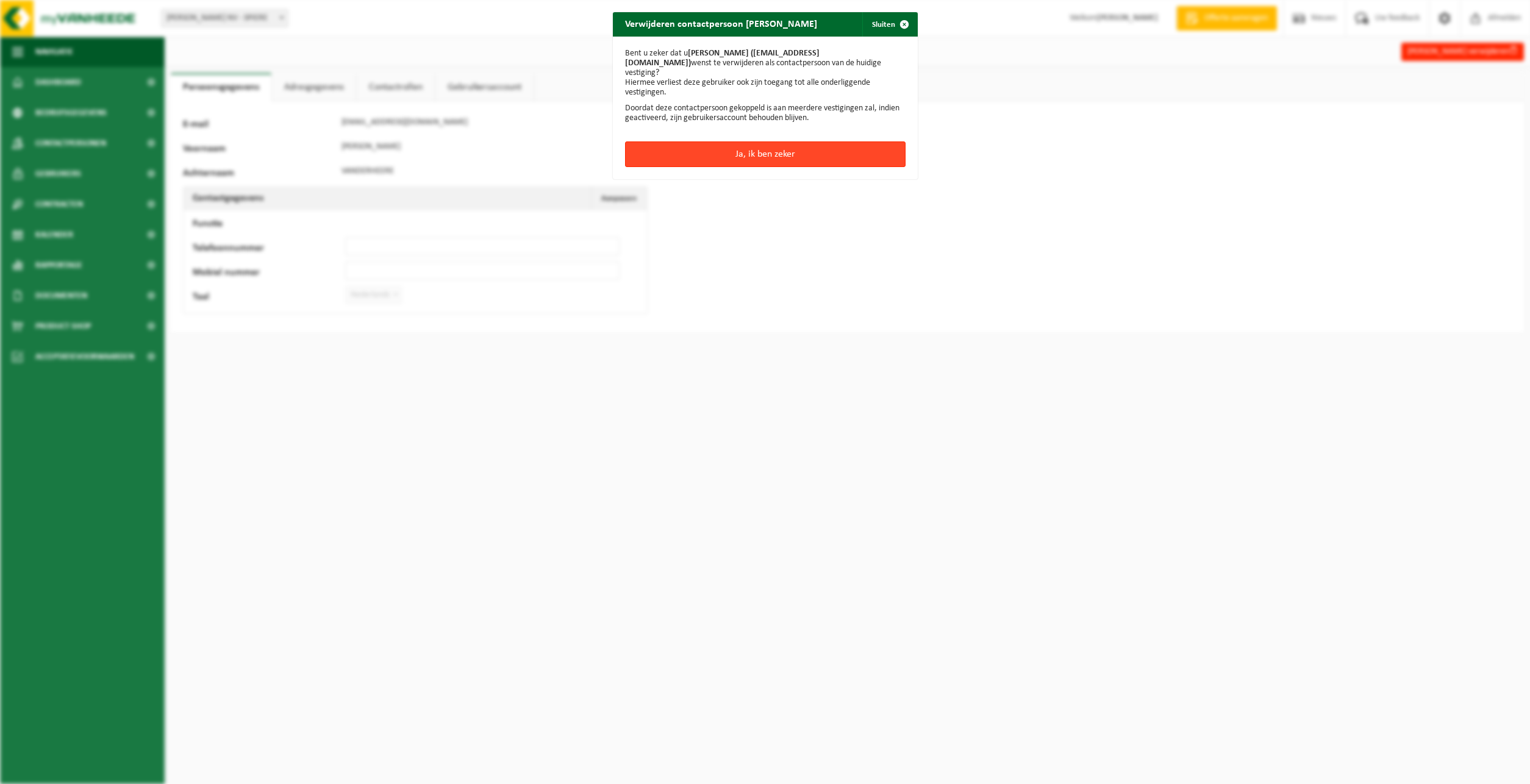
click at [801, 152] on button "Ja, ik ben zeker" at bounding box center [765, 154] width 280 height 26
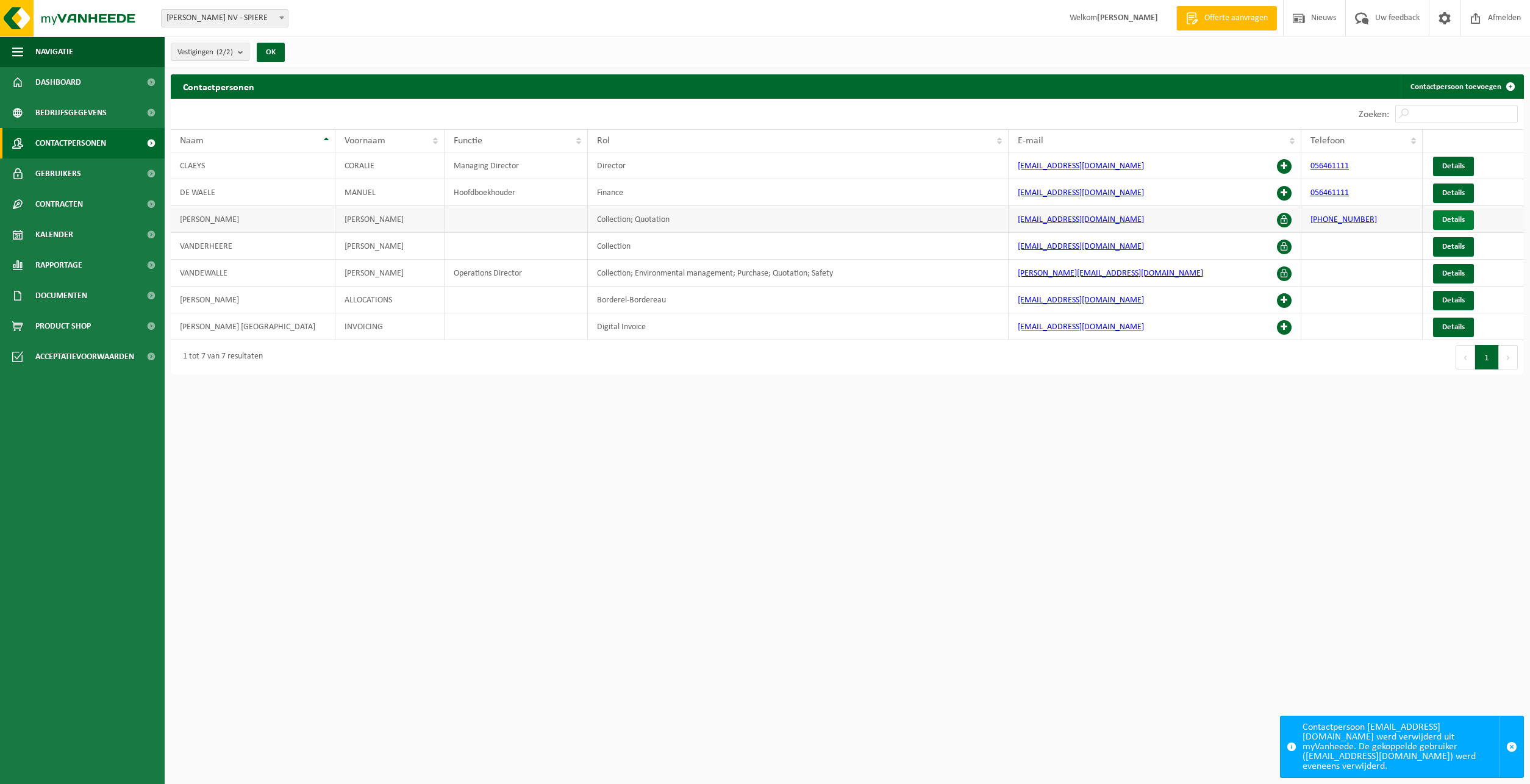
click at [1463, 223] on span "Details" at bounding box center [1453, 220] width 23 height 8
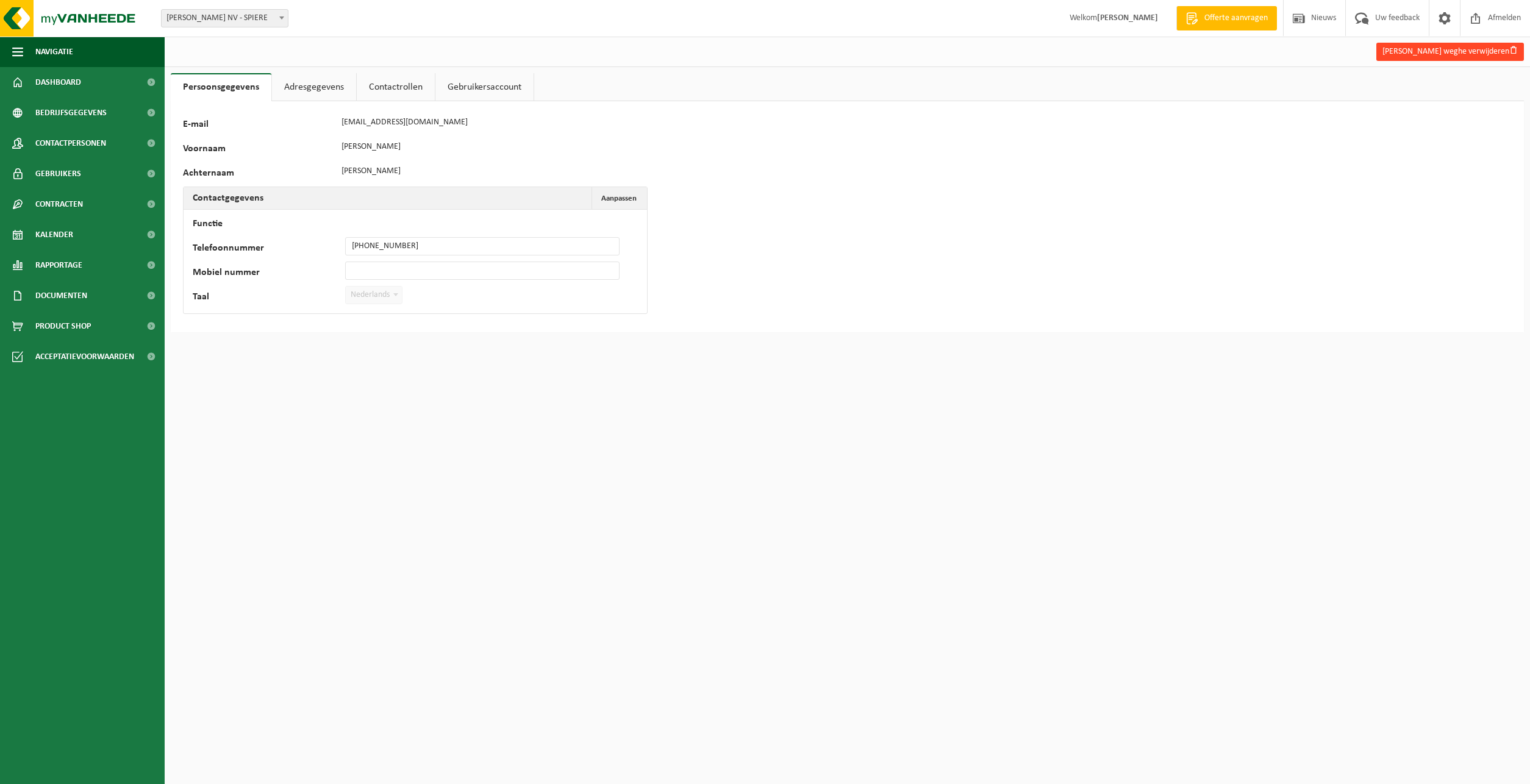
click at [1493, 51] on button "Evelyn Vande weghe verwijderen" at bounding box center [1449, 52] width 148 height 18
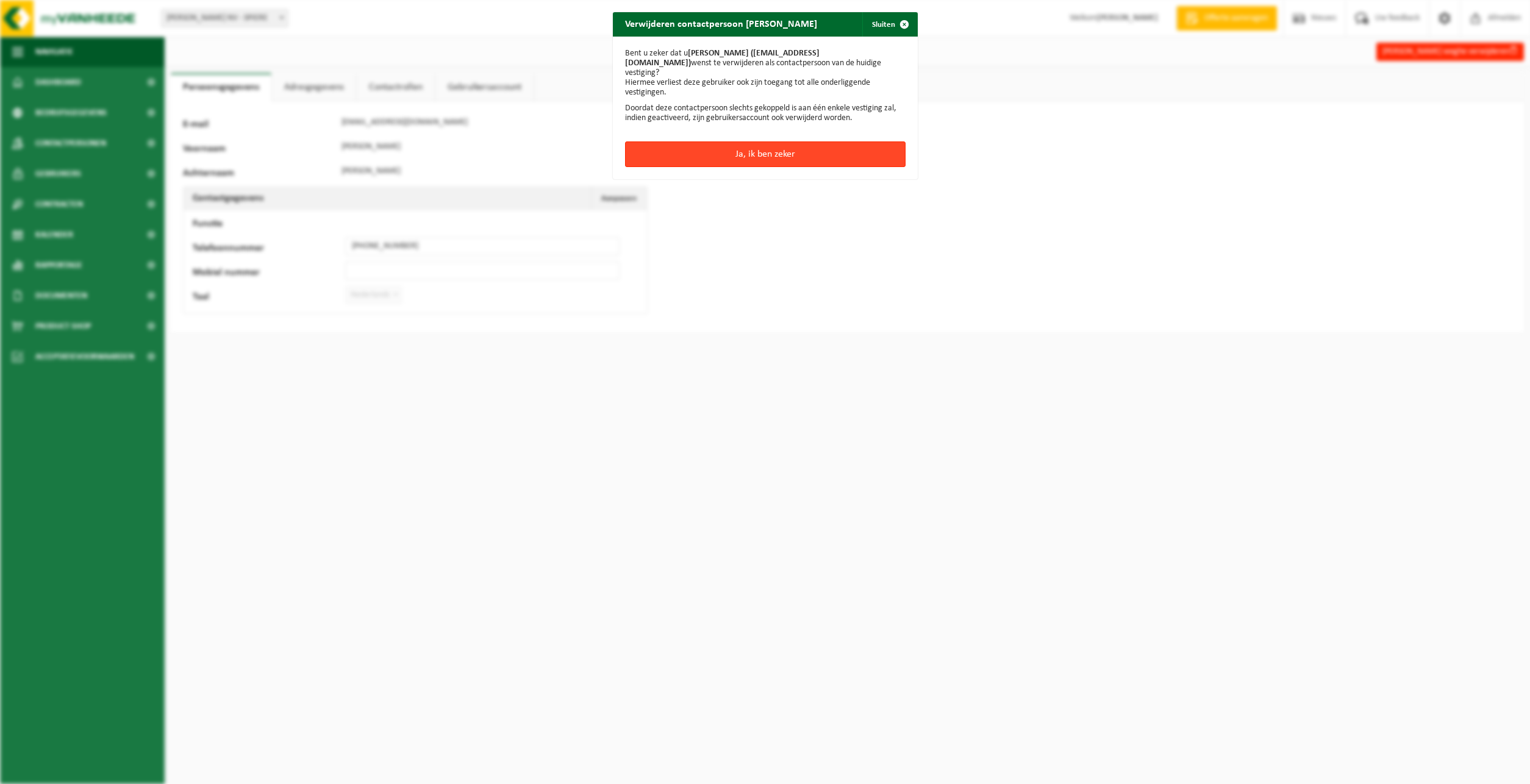
click at [773, 142] on button "Ja, ik ben zeker" at bounding box center [765, 154] width 280 height 26
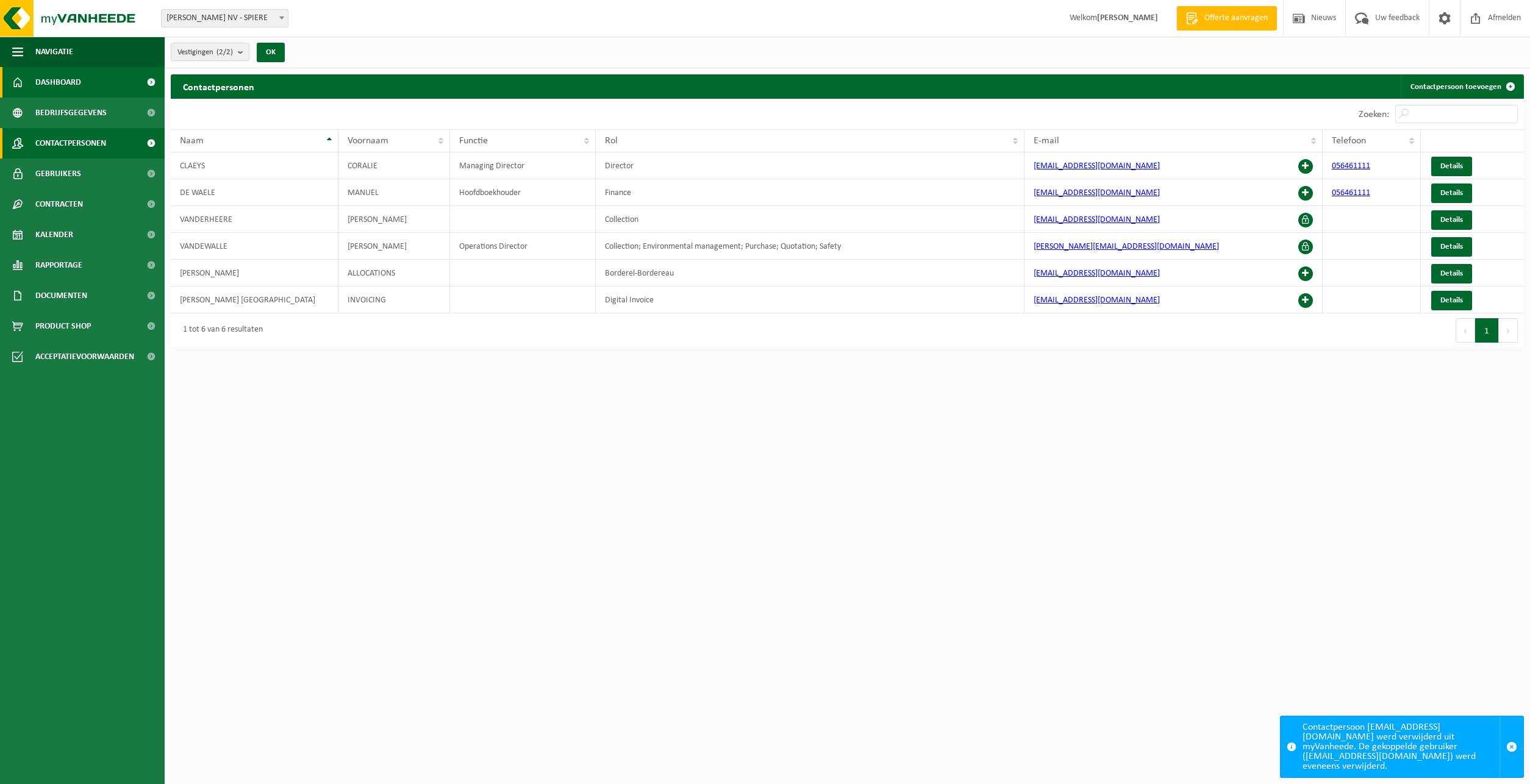
click at [73, 86] on span "Dashboard" at bounding box center [58, 82] width 46 height 30
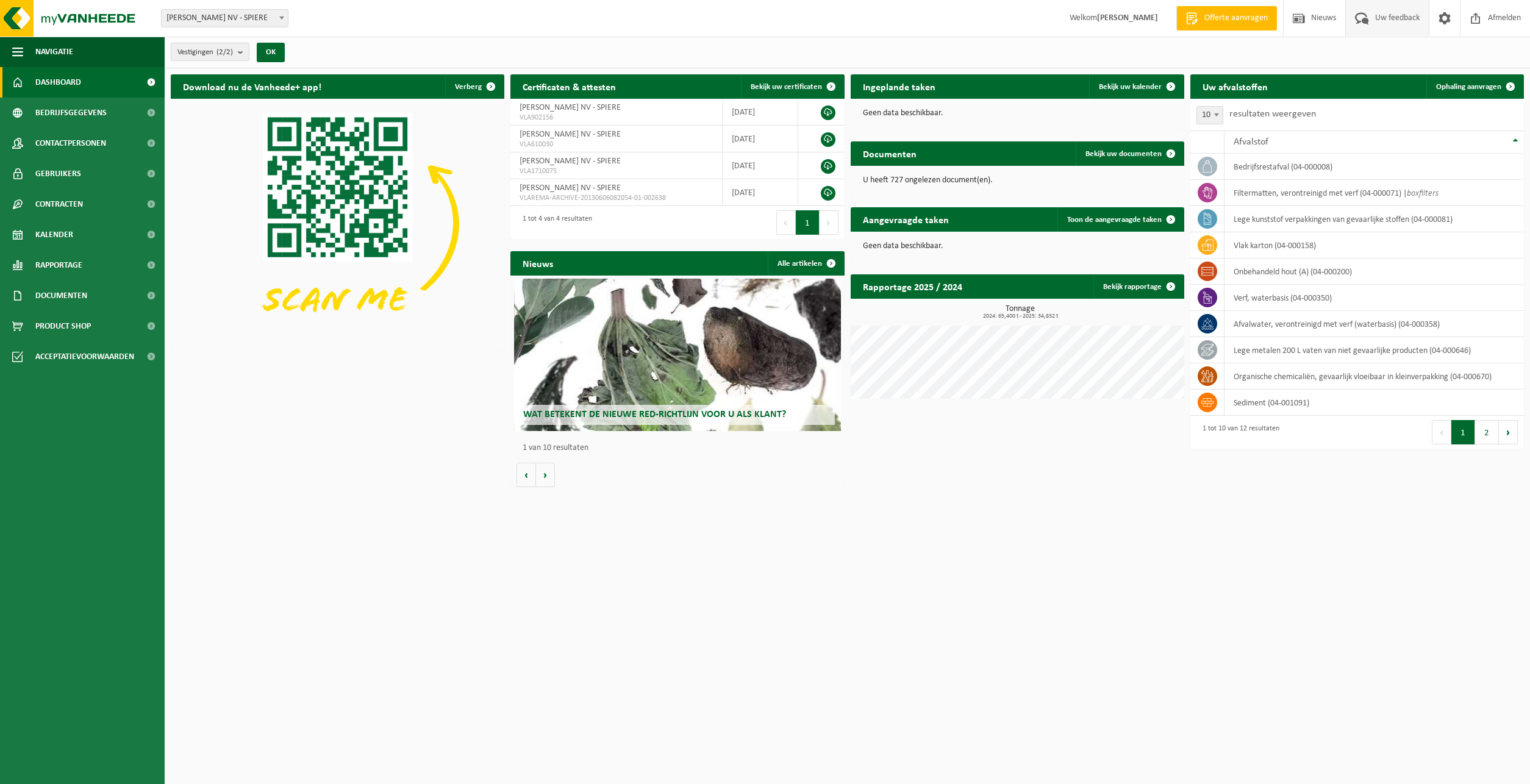
click at [1373, 21] on span "Uw feedback" at bounding box center [1397, 18] width 51 height 36
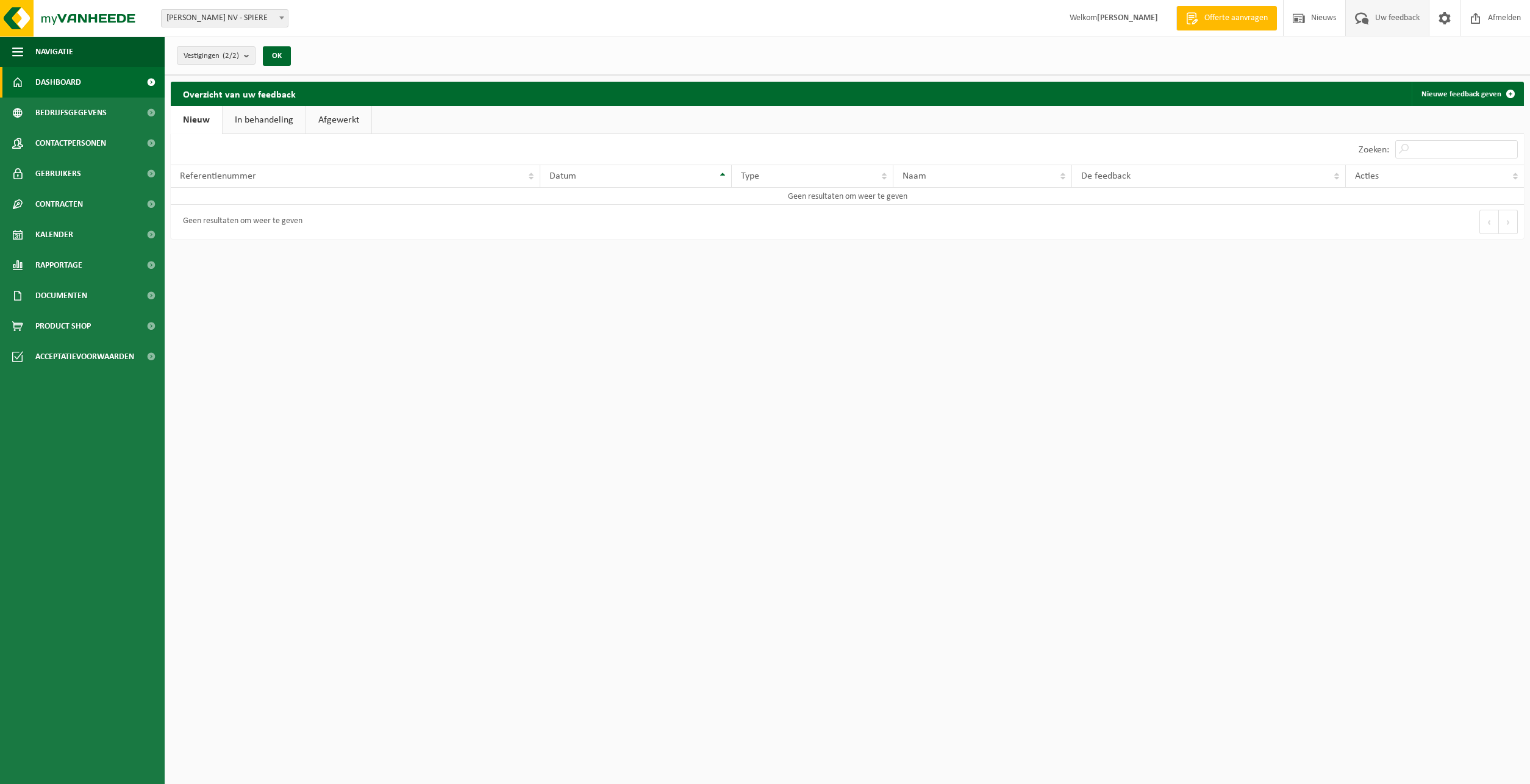
click at [65, 87] on span "Dashboard" at bounding box center [58, 82] width 46 height 30
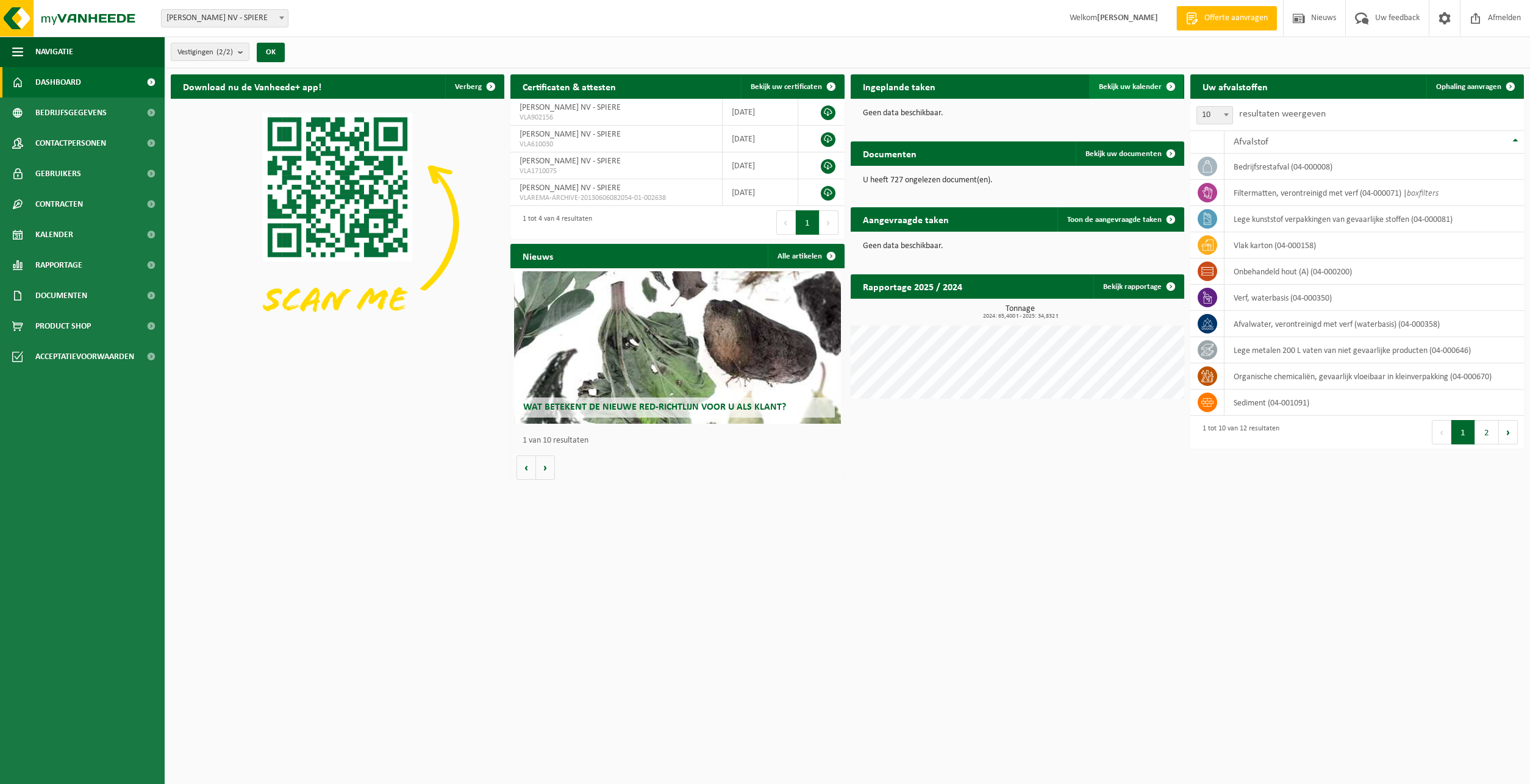
click at [1123, 85] on span "Bekijk uw kalender" at bounding box center [1130, 87] width 63 height 8
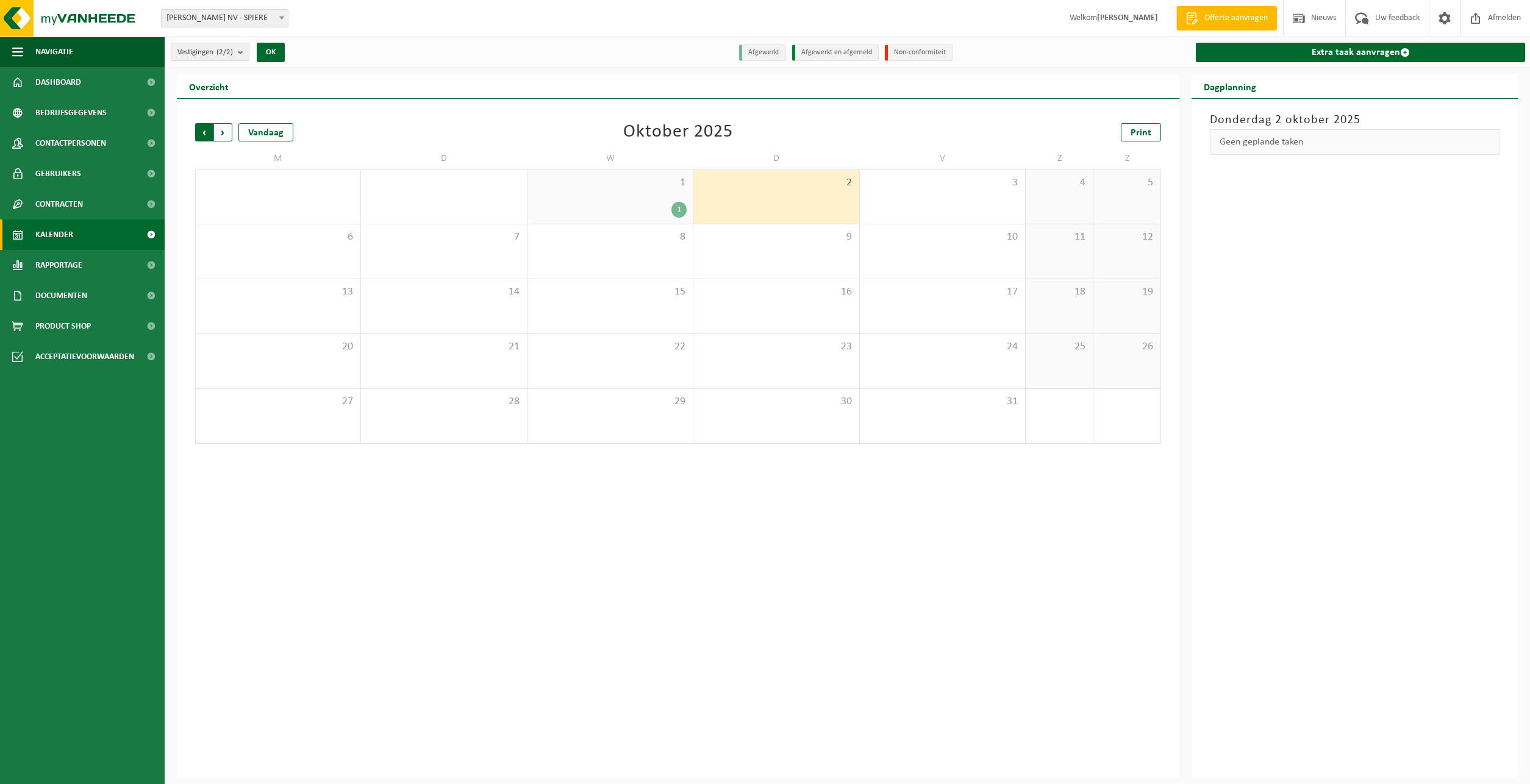
click at [222, 132] on span "Volgende" at bounding box center [223, 132] width 18 height 18
click at [207, 132] on span "Vorige" at bounding box center [204, 132] width 18 height 18
click at [648, 204] on div "1" at bounding box center [610, 209] width 153 height 16
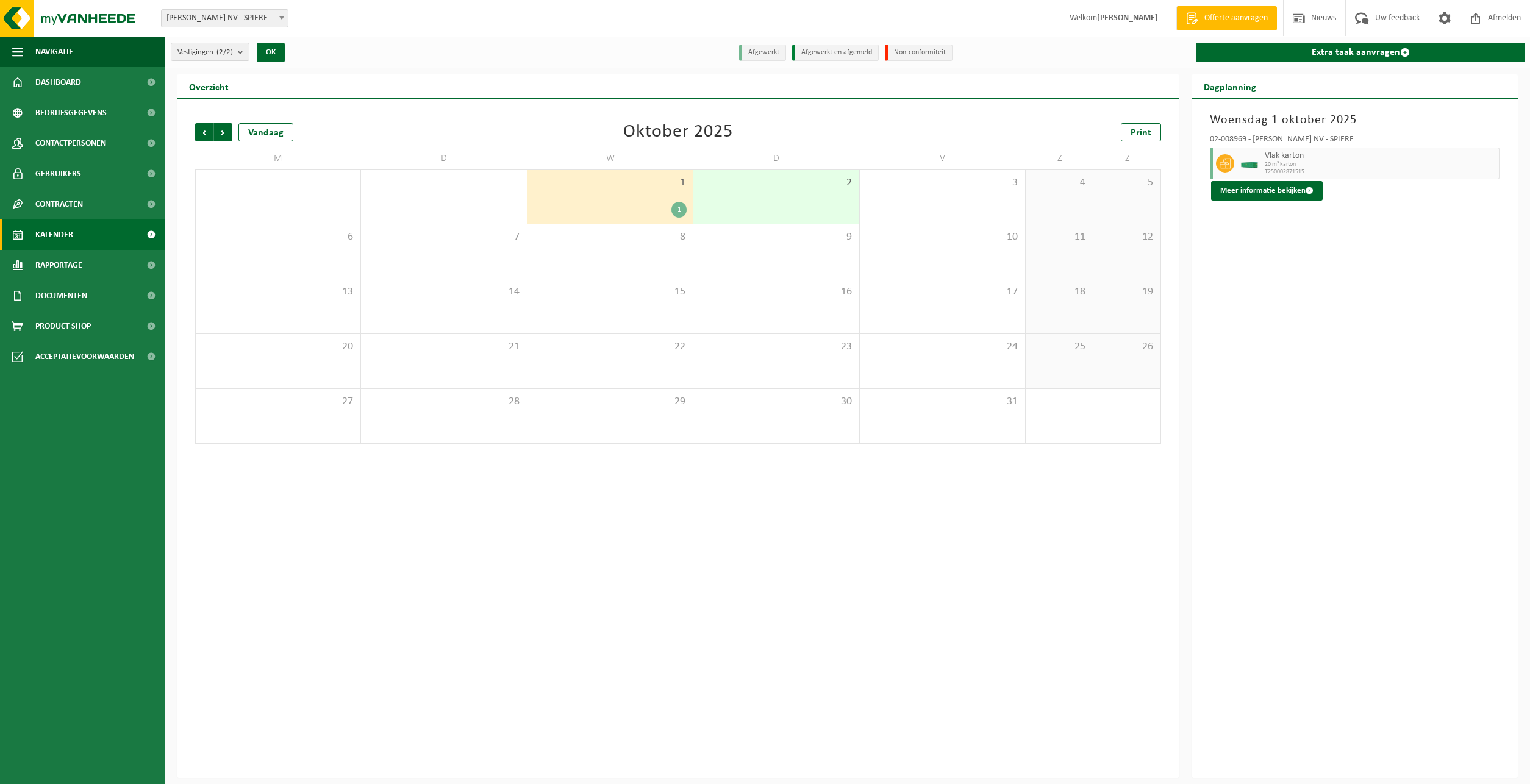
click at [679, 210] on div "1" at bounding box center [679, 209] width 15 height 16
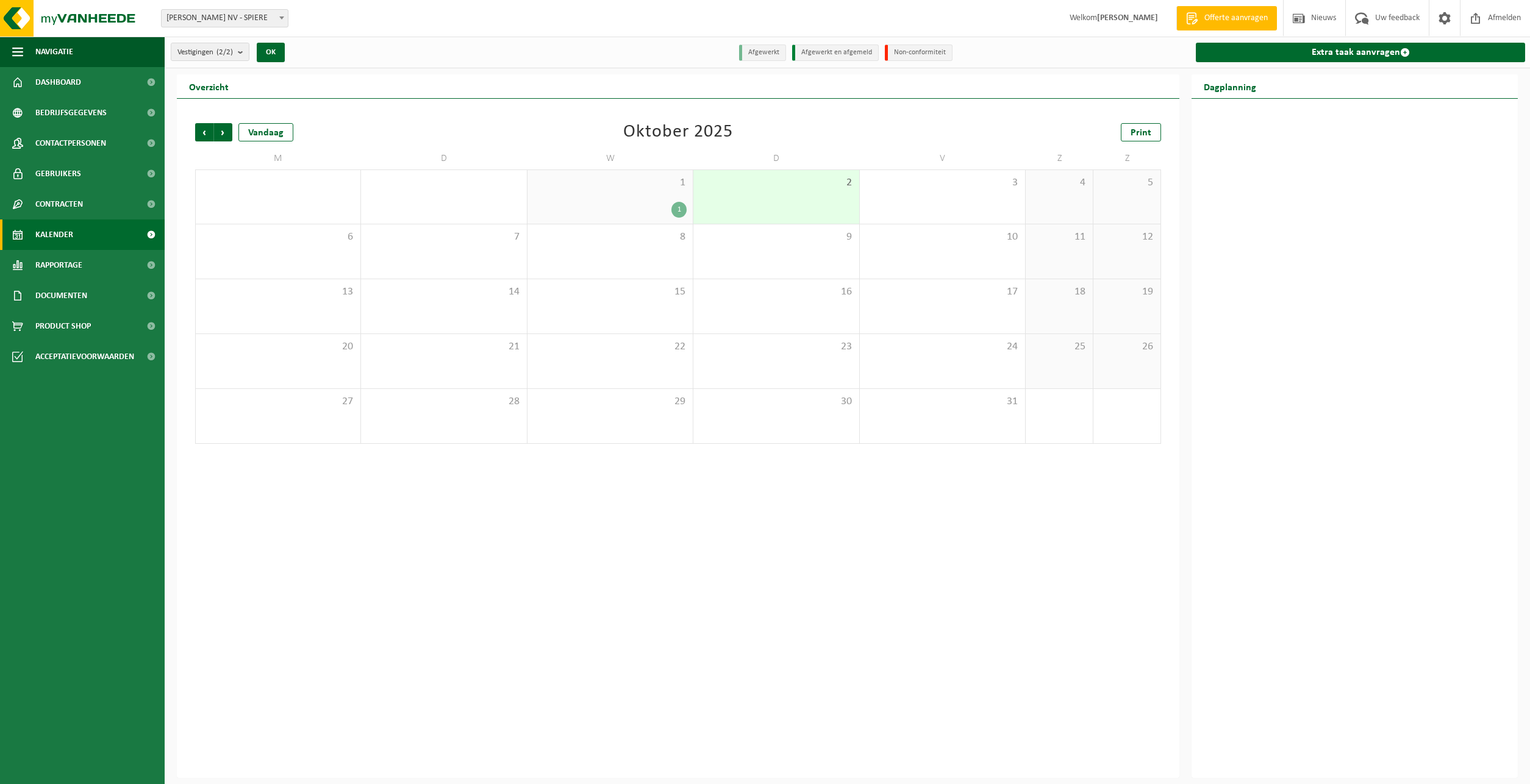
click at [628, 191] on div "1 1" at bounding box center [610, 196] width 165 height 53
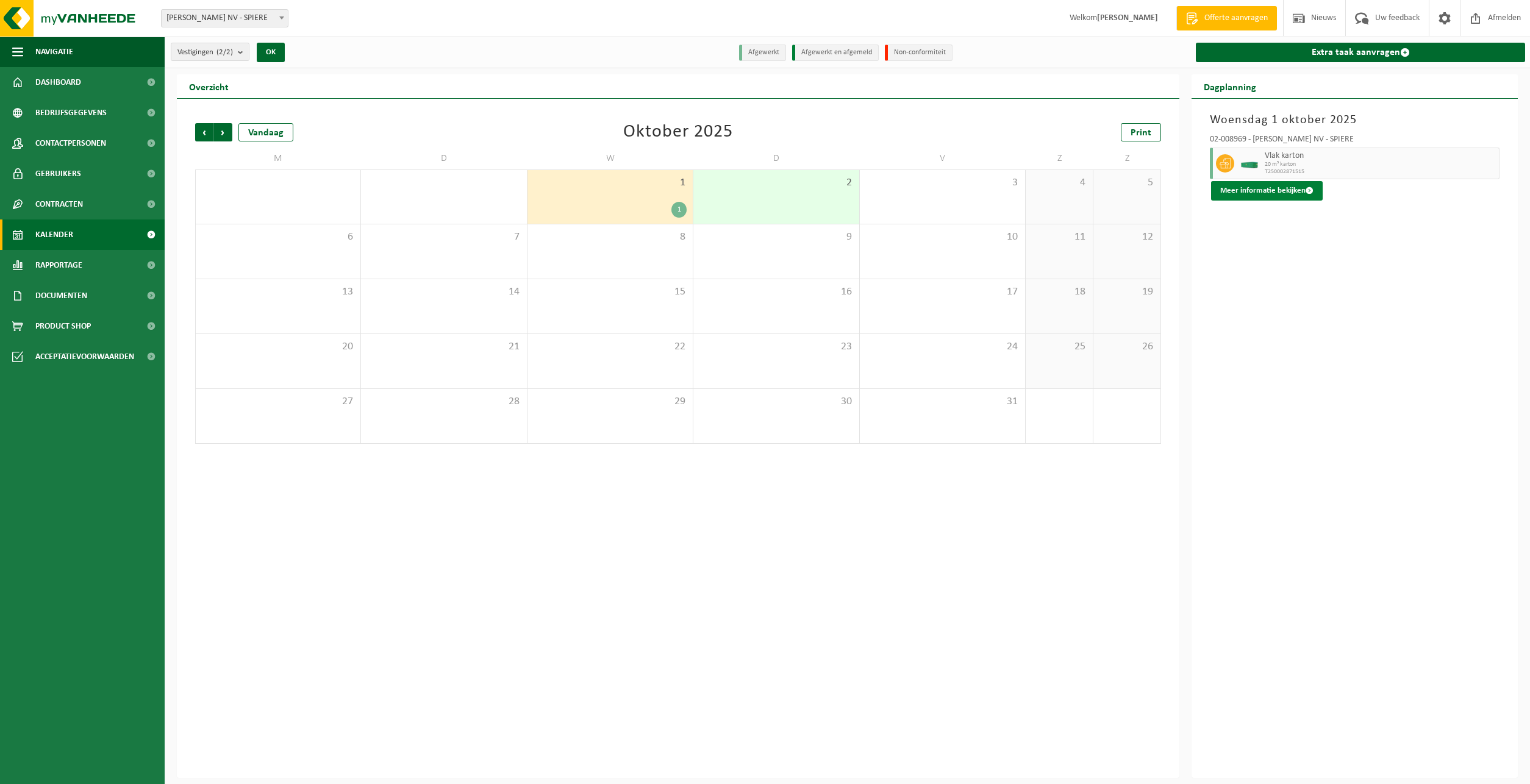
click at [1264, 193] on button "Meer informatie bekijken" at bounding box center [1266, 191] width 111 height 19
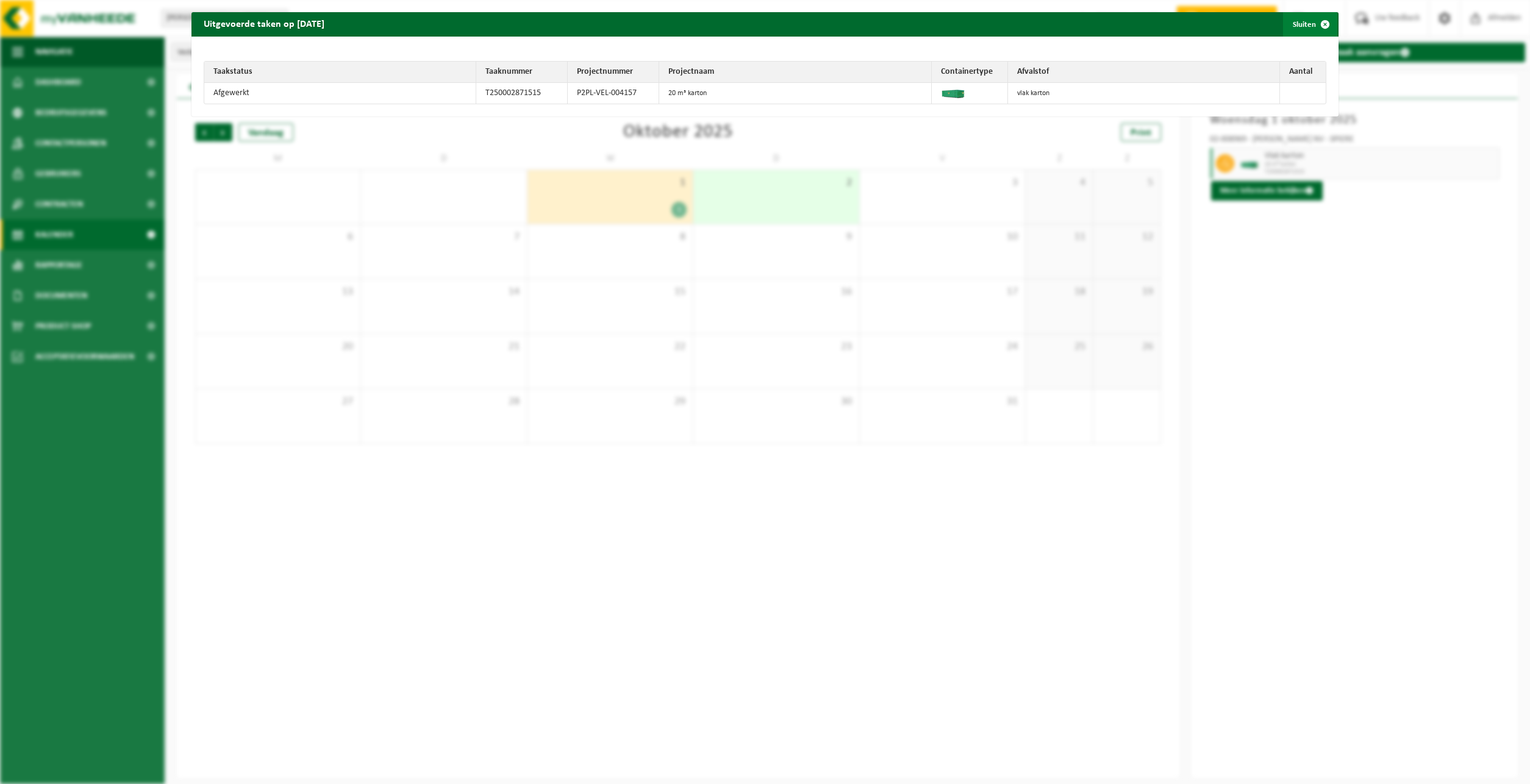
click at [1316, 20] on span "button" at bounding box center [1325, 24] width 24 height 24
